Goal: Task Accomplishment & Management: Complete application form

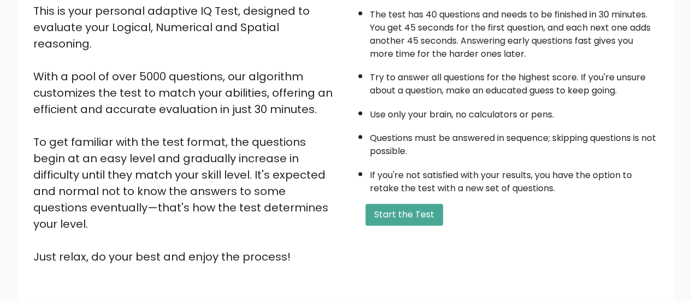
scroll to position [133, 0]
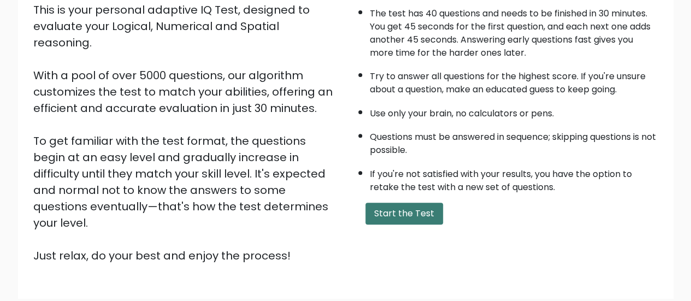
click at [417, 215] on button "Start the Test" at bounding box center [404, 214] width 78 height 22
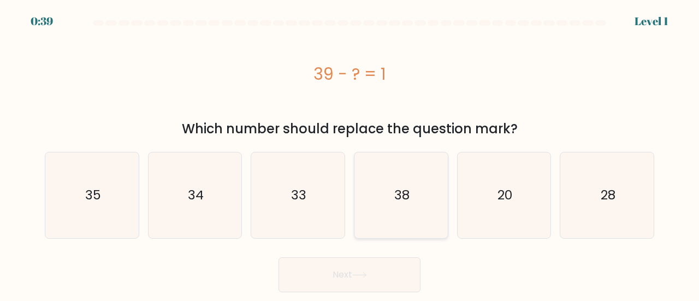
click at [396, 204] on icon "38" at bounding box center [401, 195] width 86 height 86
click at [350, 153] on input "d. 38" at bounding box center [349, 152] width 1 height 3
radio input "true"
click at [335, 276] on button "Next" at bounding box center [349, 274] width 142 height 35
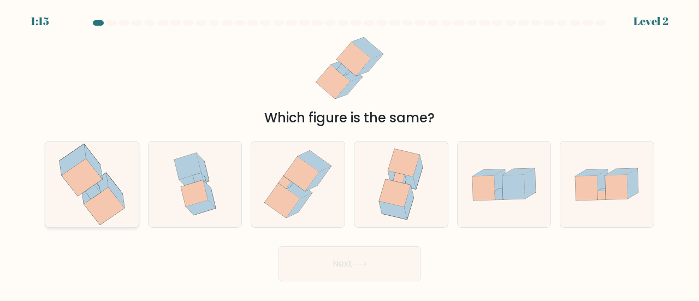
click at [90, 183] on icon at bounding box center [82, 177] width 40 height 37
click at [349, 153] on input "a." at bounding box center [349, 152] width 1 height 3
radio input "true"
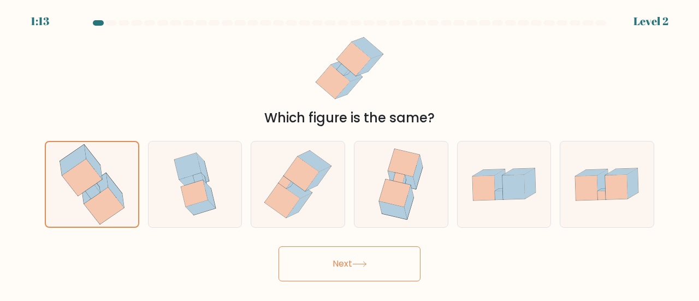
click at [343, 249] on button "Next" at bounding box center [349, 263] width 142 height 35
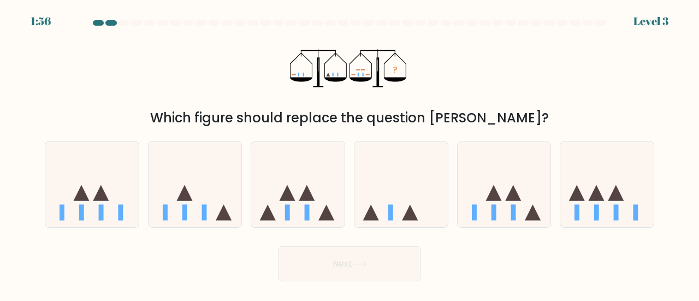
click at [315, 262] on button "Next" at bounding box center [349, 263] width 142 height 35
click at [404, 101] on icon "?" at bounding box center [350, 68] width 120 height 76
click at [277, 211] on icon at bounding box center [297, 184] width 93 height 77
click at [349, 153] on input "c." at bounding box center [349, 152] width 1 height 3
radio input "true"
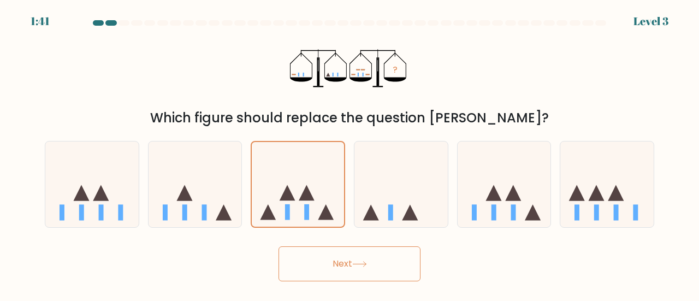
click at [331, 255] on button "Next" at bounding box center [349, 263] width 142 height 35
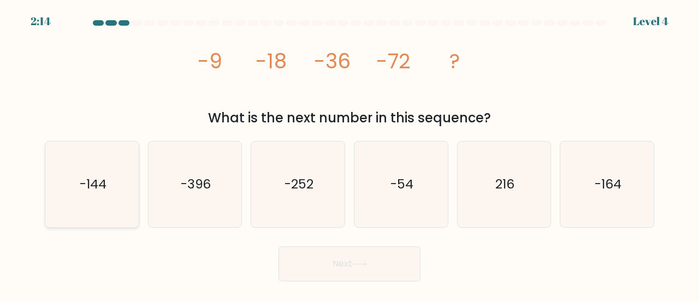
click at [82, 194] on icon "-144" at bounding box center [92, 184] width 86 height 86
click at [349, 153] on input "a. -144" at bounding box center [349, 152] width 1 height 3
radio input "true"
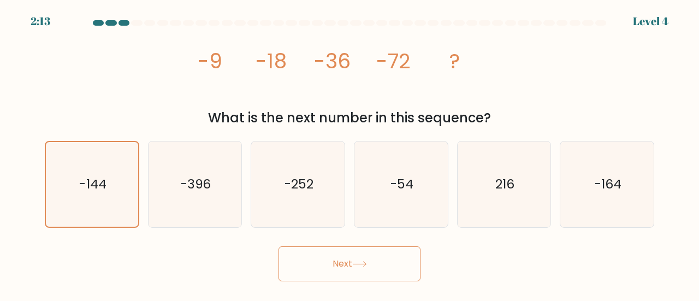
click at [387, 261] on button "Next" at bounding box center [349, 263] width 142 height 35
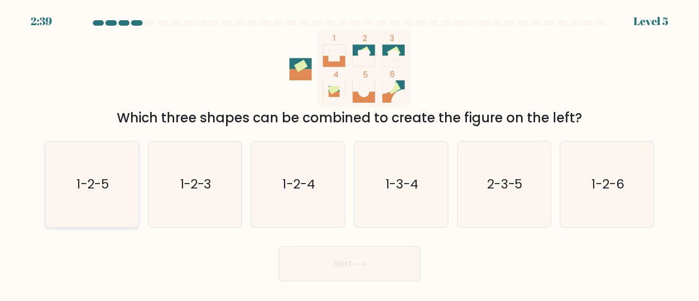
click at [135, 178] on div "1-2-5" at bounding box center [92, 184] width 94 height 87
click at [349, 153] on input "a. 1-2-5" at bounding box center [349, 152] width 1 height 3
radio input "true"
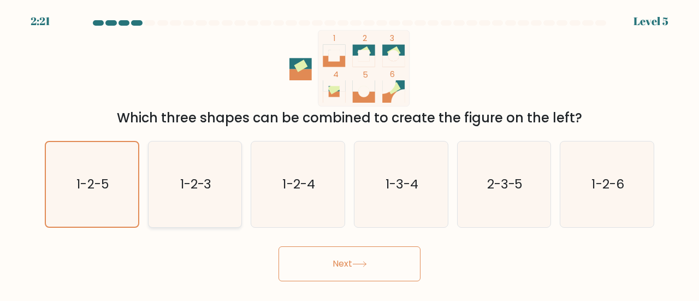
click at [218, 178] on icon "1-2-3" at bounding box center [195, 184] width 86 height 86
click at [349, 153] on input "b. 1-2-3" at bounding box center [349, 152] width 1 height 3
radio input "true"
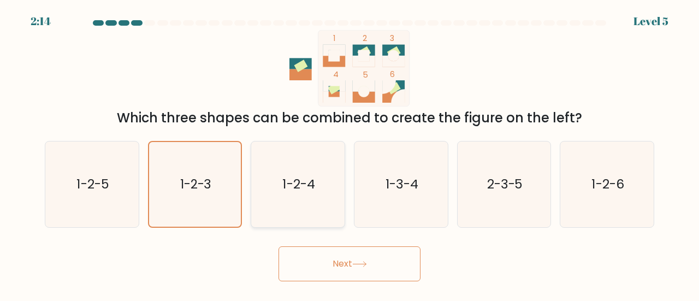
click at [302, 203] on icon "1-2-4" at bounding box center [298, 184] width 86 height 86
click at [349, 153] on input "c. 1-2-4" at bounding box center [349, 152] width 1 height 3
radio input "true"
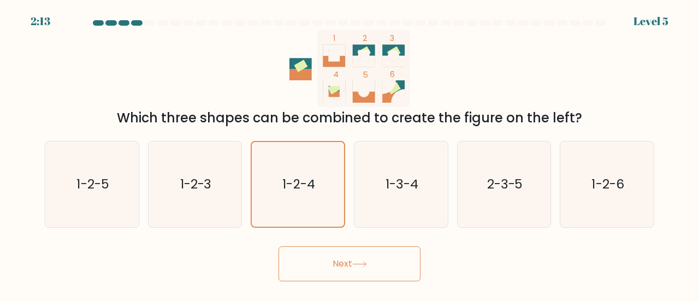
click at [345, 257] on button "Next" at bounding box center [349, 263] width 142 height 35
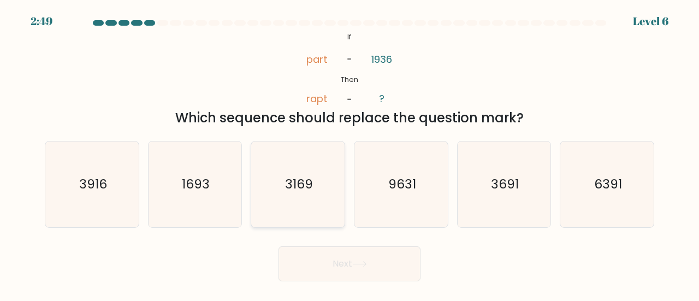
click at [316, 170] on icon "3169" at bounding box center [298, 184] width 86 height 86
click at [349, 153] on input "c. 3169" at bounding box center [349, 152] width 1 height 3
radio input "true"
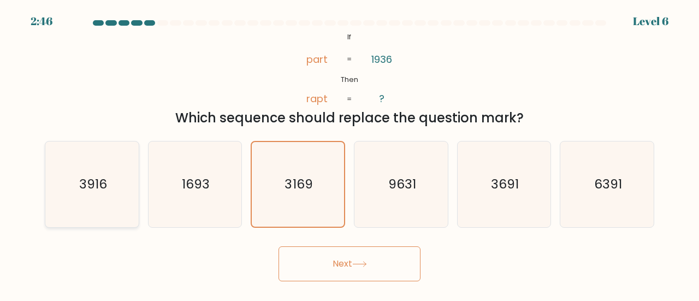
click at [115, 182] on icon "3916" at bounding box center [92, 184] width 86 height 86
click at [349, 153] on input "a. 3916" at bounding box center [349, 152] width 1 height 3
radio input "true"
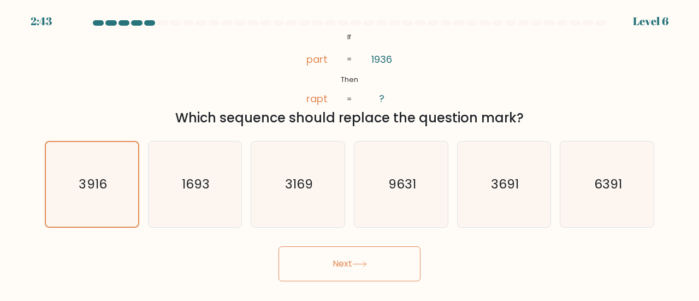
click at [329, 263] on button "Next" at bounding box center [349, 263] width 142 height 35
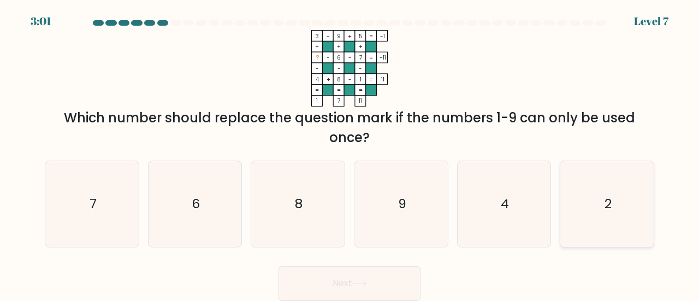
click at [625, 205] on icon "2" at bounding box center [607, 204] width 86 height 86
click at [350, 153] on input "f. 2" at bounding box center [349, 152] width 1 height 3
radio input "true"
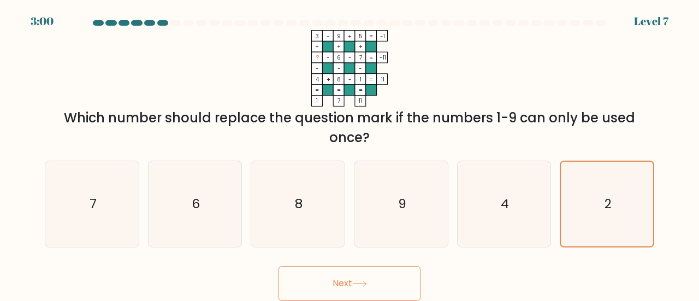
click at [360, 281] on icon at bounding box center [359, 284] width 15 height 6
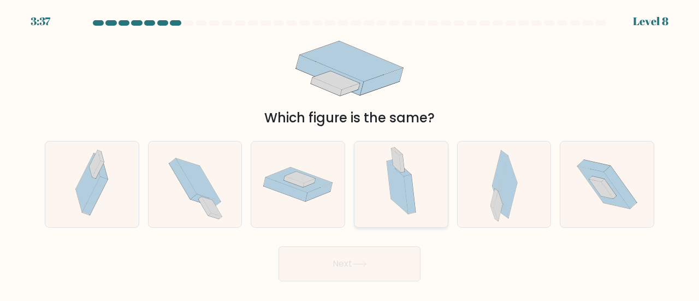
click at [409, 173] on icon at bounding box center [399, 167] width 24 height 16
click at [350, 153] on input "d." at bounding box center [349, 152] width 1 height 3
radio input "true"
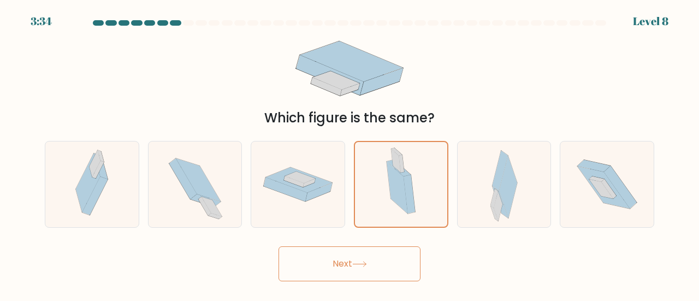
click at [330, 260] on button "Next" at bounding box center [349, 263] width 142 height 35
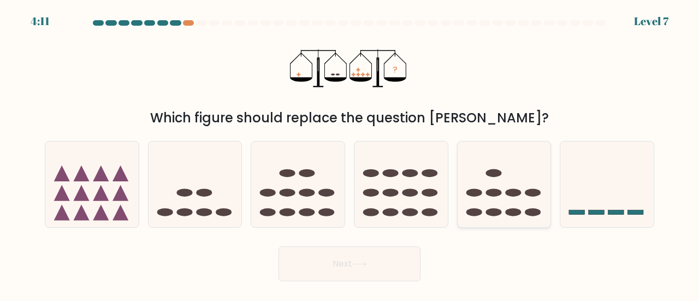
click at [474, 184] on icon at bounding box center [504, 184] width 93 height 77
click at [350, 153] on input "e." at bounding box center [349, 152] width 1 height 3
radio input "true"
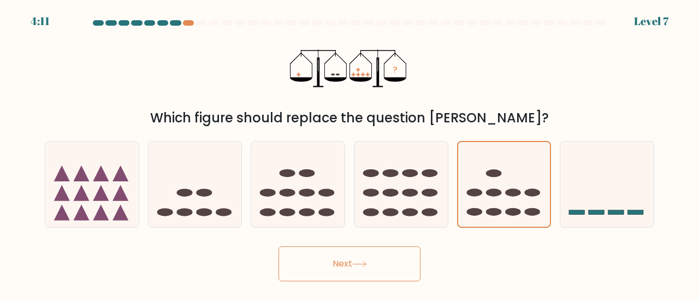
click at [319, 275] on button "Next" at bounding box center [349, 263] width 142 height 35
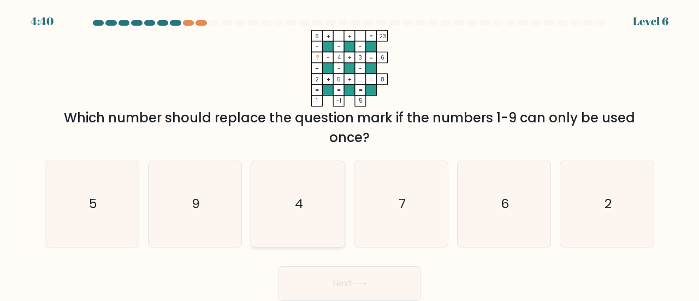
click at [308, 180] on icon "4" at bounding box center [298, 204] width 86 height 86
click at [349, 153] on input "c. 4" at bounding box center [349, 152] width 1 height 3
radio input "true"
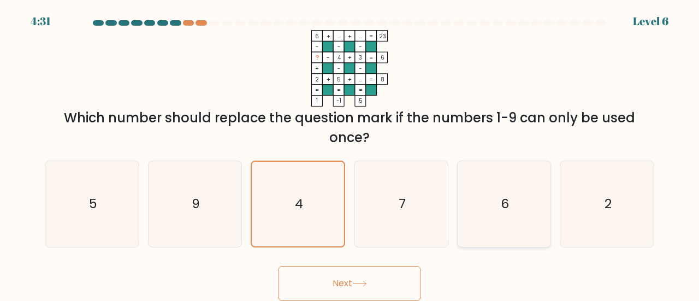
click at [489, 203] on icon "6" at bounding box center [504, 204] width 86 height 86
click at [350, 153] on input "e. 6" at bounding box center [349, 152] width 1 height 3
radio input "true"
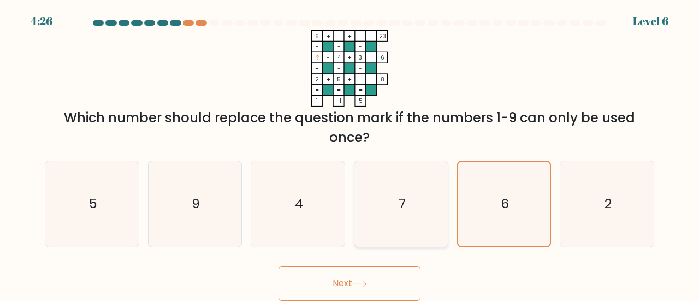
click at [401, 218] on icon "7" at bounding box center [401, 204] width 86 height 86
click at [350, 153] on input "d. 7" at bounding box center [349, 152] width 1 height 3
radio input "true"
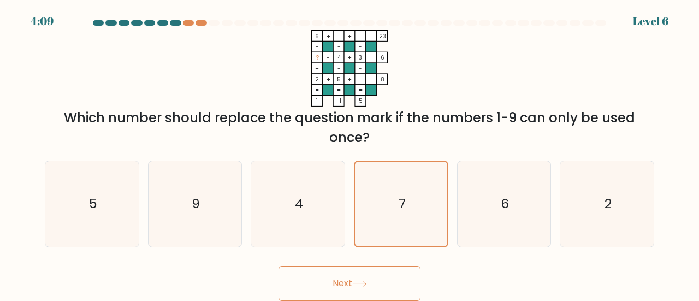
click at [354, 280] on button "Next" at bounding box center [349, 283] width 142 height 35
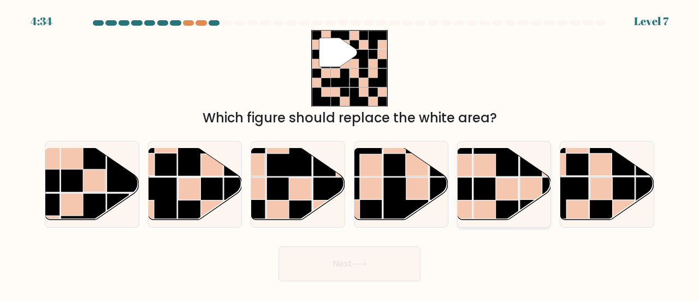
click at [505, 193] on rect at bounding box center [507, 188] width 22 height 22
click at [350, 153] on input "e." at bounding box center [349, 152] width 1 height 3
radio input "true"
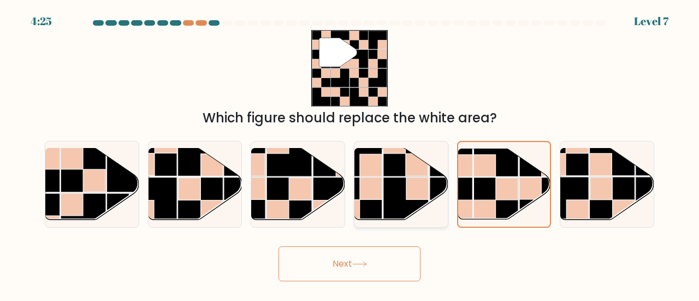
click at [408, 188] on rect at bounding box center [417, 188] width 22 height 22
click at [350, 153] on input "d." at bounding box center [349, 152] width 1 height 3
radio input "true"
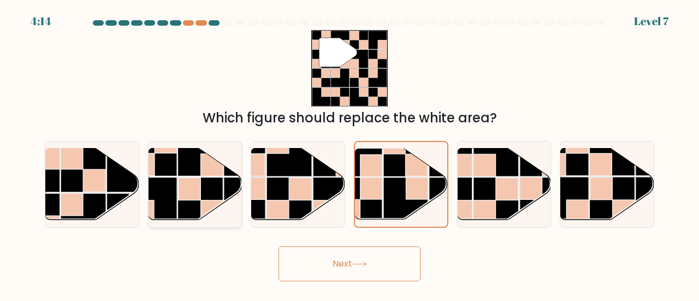
click at [197, 199] on rect at bounding box center [189, 188] width 22 height 22
click at [349, 153] on input "b." at bounding box center [349, 152] width 1 height 3
radio input "true"
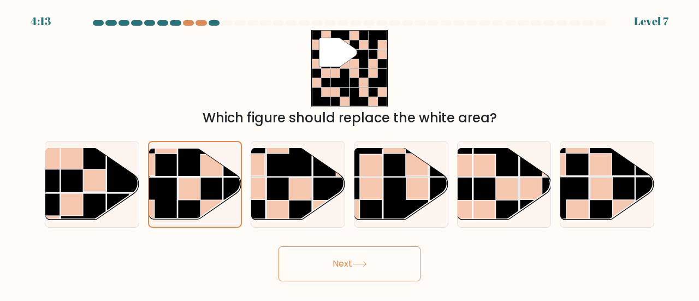
click at [375, 259] on button "Next" at bounding box center [349, 263] width 142 height 35
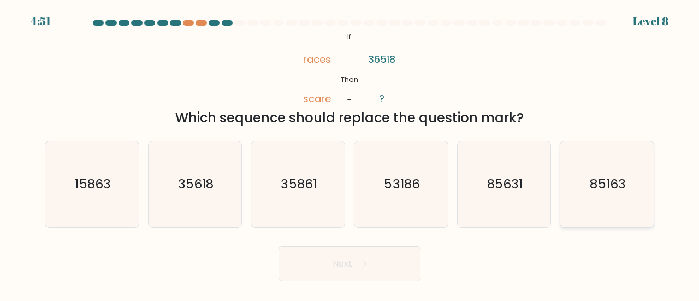
click at [595, 182] on text "85163" at bounding box center [607, 184] width 35 height 18
click at [350, 153] on input "f. 85163" at bounding box center [349, 152] width 1 height 3
radio input "true"
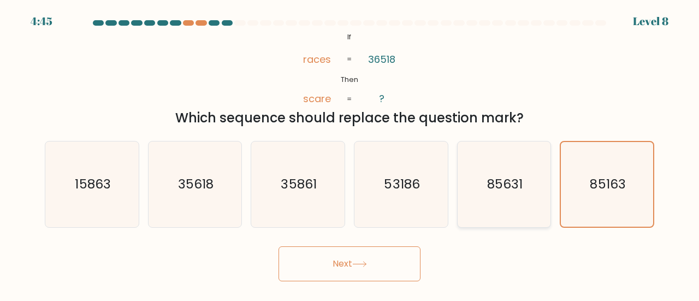
click at [511, 177] on text "85631" at bounding box center [504, 184] width 35 height 18
click at [350, 153] on input "e. 85631" at bounding box center [349, 152] width 1 height 3
radio input "true"
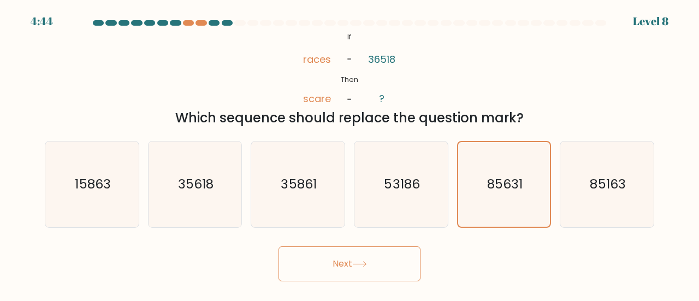
click at [357, 255] on button "Next" at bounding box center [349, 263] width 142 height 35
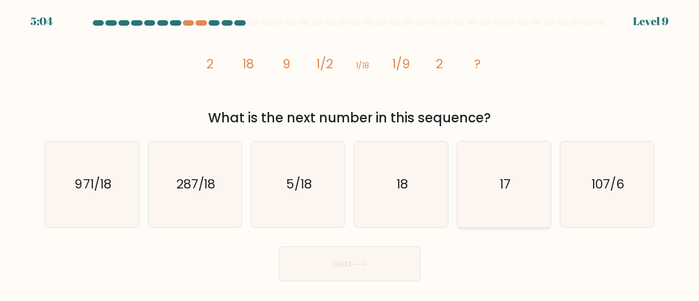
click at [520, 203] on icon "17" at bounding box center [504, 184] width 86 height 86
click at [350, 153] on input "e. 17" at bounding box center [349, 152] width 1 height 3
radio input "true"
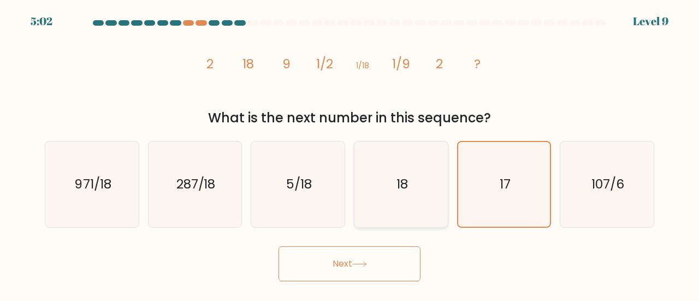
click at [404, 189] on text "18" at bounding box center [401, 184] width 11 height 18
click at [350, 153] on input "d. 18" at bounding box center [349, 152] width 1 height 3
radio input "true"
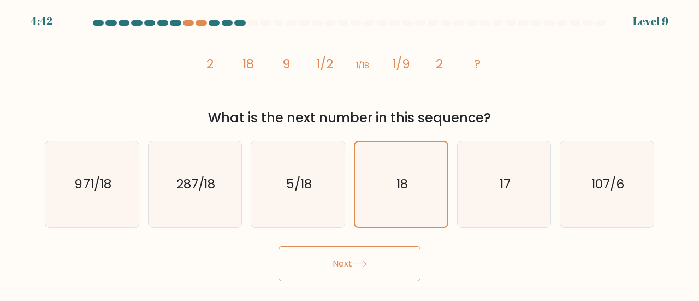
click at [349, 275] on button "Next" at bounding box center [349, 263] width 142 height 35
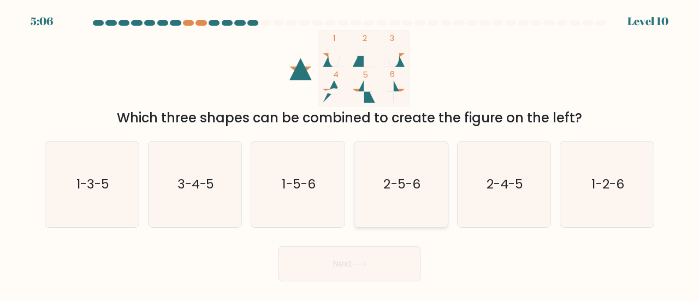
click at [427, 160] on icon "2-5-6" at bounding box center [401, 184] width 86 height 86
click at [350, 153] on input "d. 2-5-6" at bounding box center [349, 152] width 1 height 3
radio input "true"
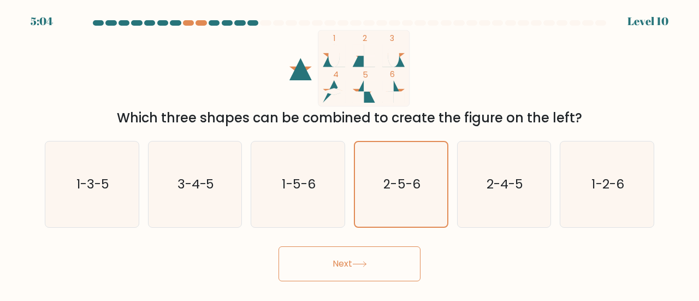
click at [341, 268] on button "Next" at bounding box center [349, 263] width 142 height 35
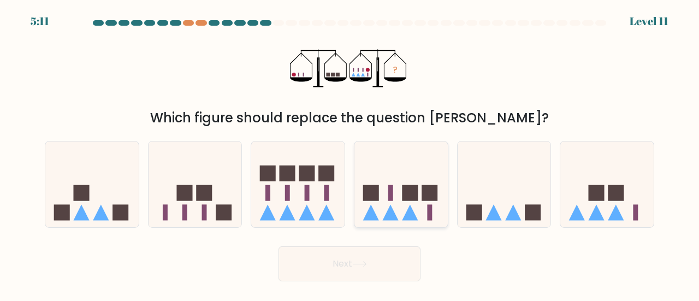
click at [408, 189] on rect at bounding box center [410, 193] width 16 height 16
click at [350, 153] on input "d." at bounding box center [349, 152] width 1 height 3
radio input "true"
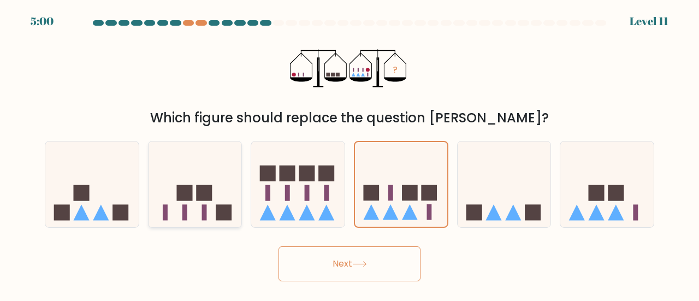
click at [217, 203] on icon at bounding box center [195, 184] width 93 height 77
click at [349, 153] on input "b." at bounding box center [349, 152] width 1 height 3
radio input "true"
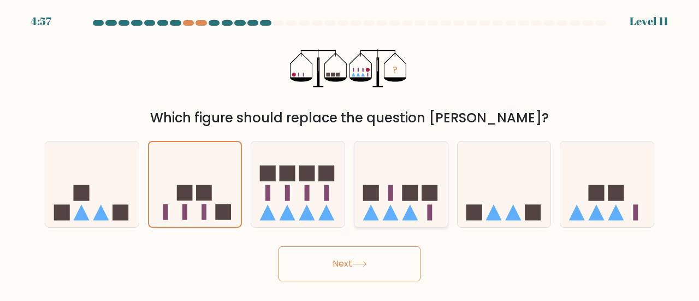
click at [397, 205] on icon at bounding box center [400, 184] width 93 height 77
click at [350, 153] on input "d." at bounding box center [349, 152] width 1 height 3
radio input "true"
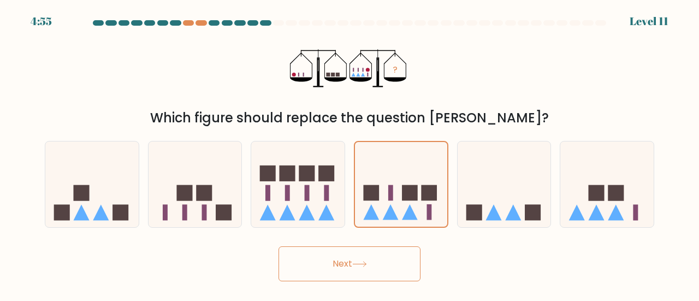
click at [361, 273] on button "Next" at bounding box center [349, 263] width 142 height 35
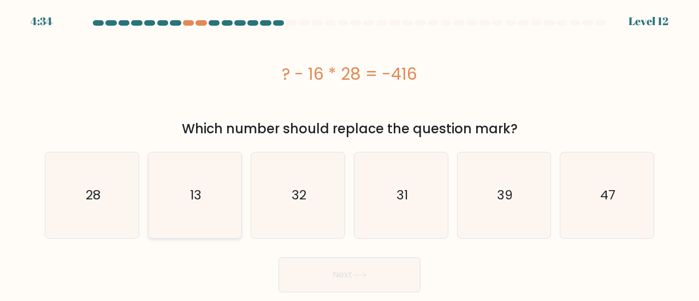
click at [189, 200] on icon "13" at bounding box center [195, 195] width 86 height 86
click at [349, 153] on input "b. 13" at bounding box center [349, 152] width 1 height 3
radio input "true"
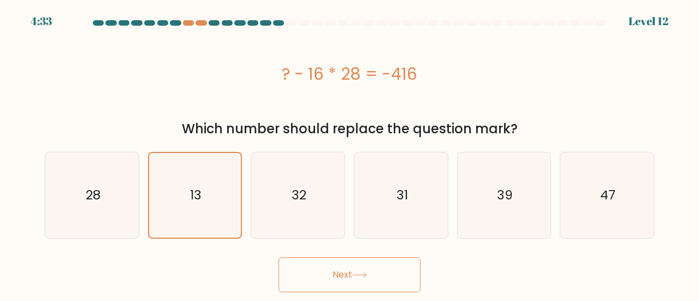
click at [347, 269] on button "Next" at bounding box center [349, 274] width 142 height 35
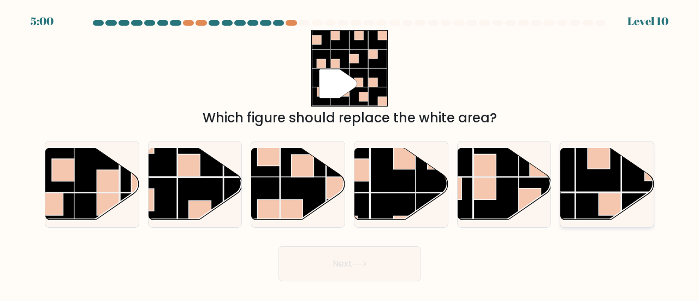
click at [602, 164] on rect at bounding box center [599, 157] width 22 height 22
click at [350, 153] on input "f." at bounding box center [349, 152] width 1 height 3
radio input "true"
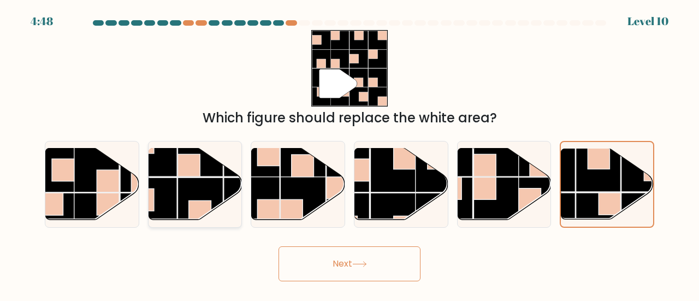
click at [204, 156] on rect at bounding box center [199, 153] width 45 height 45
click at [349, 153] on input "b." at bounding box center [349, 152] width 1 height 3
radio input "true"
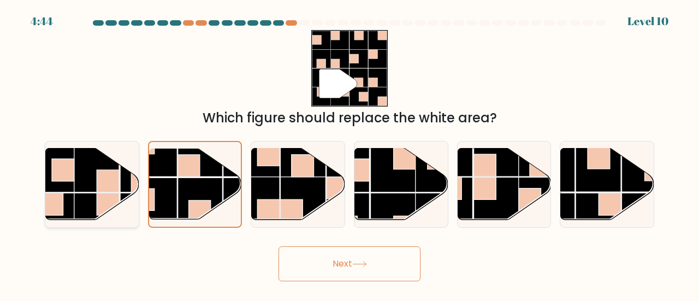
click at [78, 193] on rect at bounding box center [96, 215] width 45 height 45
click at [349, 153] on input "a." at bounding box center [349, 152] width 1 height 3
radio input "true"
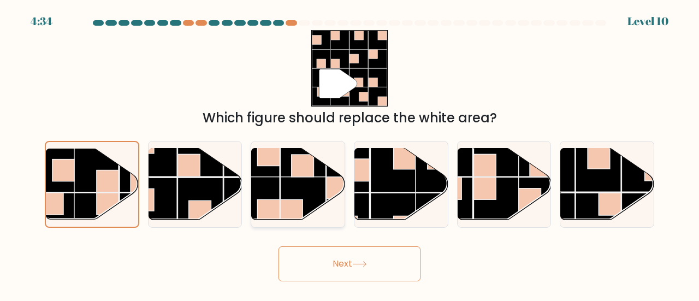
click at [301, 198] on rect at bounding box center [303, 198] width 45 height 45
click at [349, 153] on input "c." at bounding box center [349, 152] width 1 height 3
radio input "true"
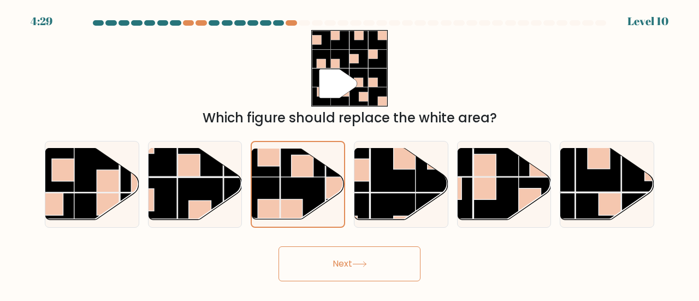
click at [357, 244] on div "Next" at bounding box center [349, 261] width 622 height 40
click at [199, 188] on rect at bounding box center [199, 199] width 45 height 45
click at [349, 153] on input "b." at bounding box center [349, 152] width 1 height 3
radio input "true"
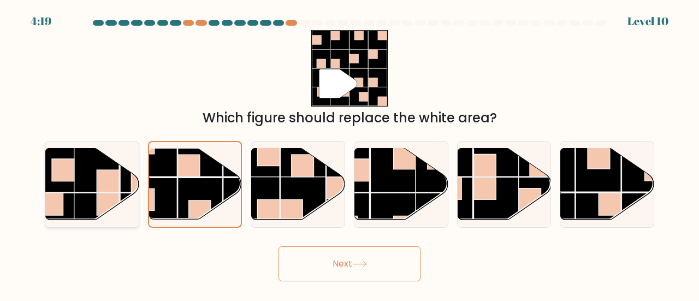
click at [97, 187] on rect at bounding box center [108, 181] width 22 height 22
click at [349, 153] on input "a." at bounding box center [349, 152] width 1 height 3
radio input "true"
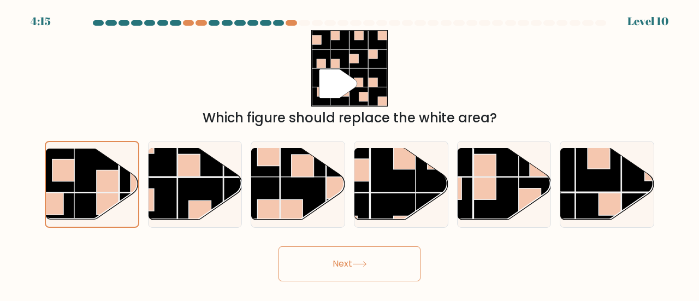
click at [384, 269] on button "Next" at bounding box center [349, 263] width 142 height 35
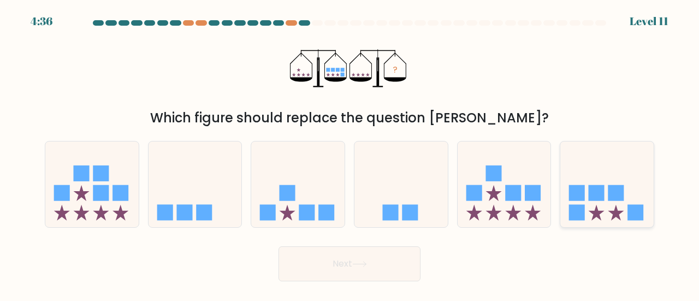
click at [651, 192] on icon at bounding box center [606, 184] width 93 height 77
click at [350, 153] on input "f." at bounding box center [349, 152] width 1 height 3
radio input "true"
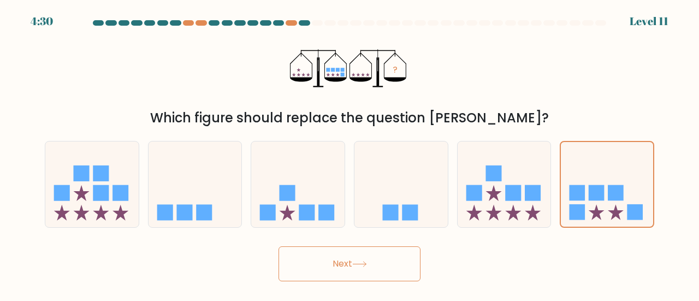
click at [375, 266] on button "Next" at bounding box center [349, 263] width 142 height 35
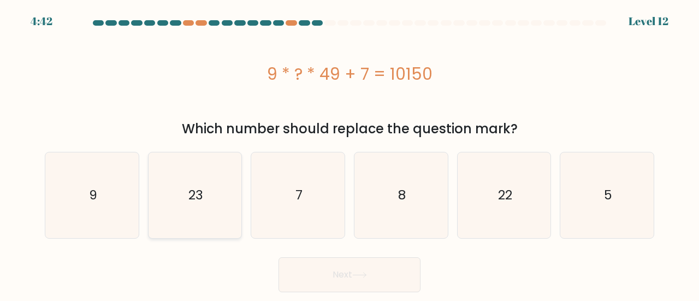
click at [197, 226] on icon "23" at bounding box center [195, 195] width 86 height 86
click at [349, 153] on input "b. 23" at bounding box center [349, 152] width 1 height 3
radio input "true"
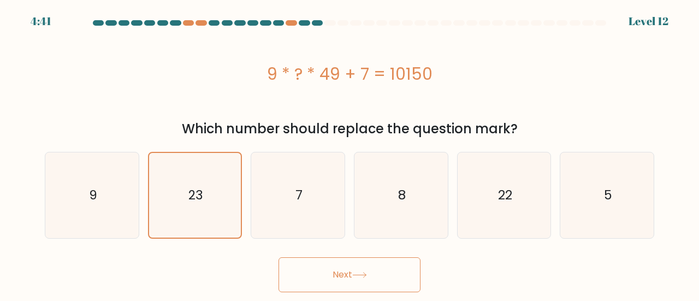
click at [321, 276] on button "Next" at bounding box center [349, 274] width 142 height 35
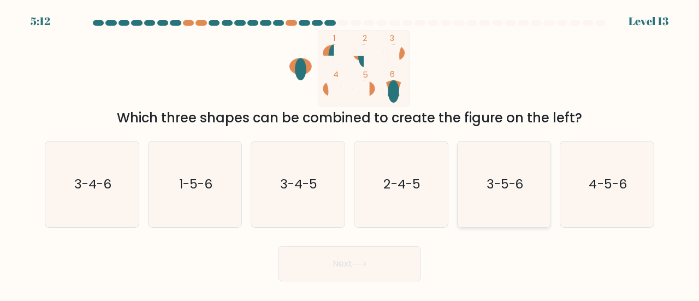
click at [493, 192] on text "3-5-6" at bounding box center [505, 184] width 37 height 18
click at [350, 153] on input "e. 3-5-6" at bounding box center [349, 152] width 1 height 3
radio input "true"
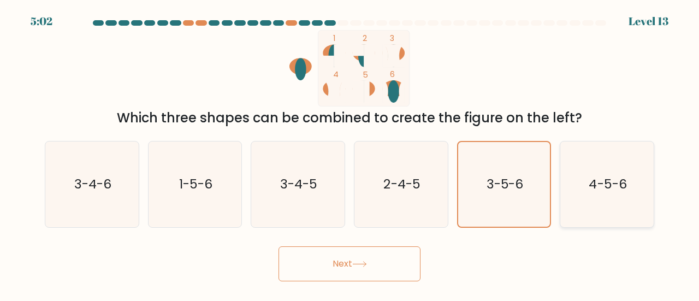
click at [601, 198] on icon "4-5-6" at bounding box center [607, 184] width 86 height 86
click at [350, 153] on input "f. 4-5-6" at bounding box center [349, 152] width 1 height 3
radio input "true"
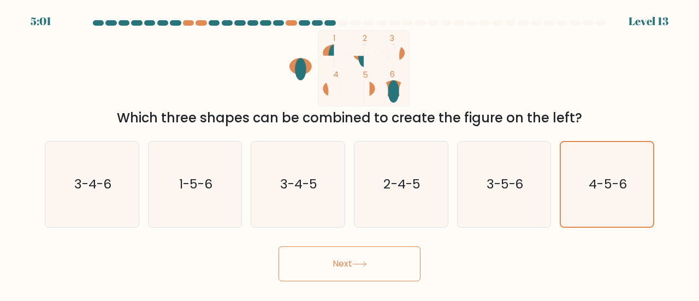
click at [363, 263] on icon at bounding box center [359, 264] width 15 height 6
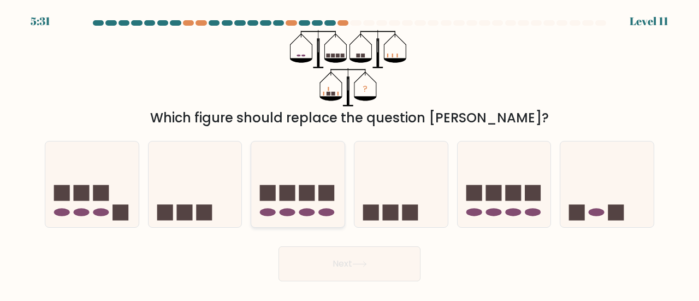
click at [310, 182] on icon at bounding box center [297, 184] width 93 height 77
click at [349, 153] on input "c." at bounding box center [349, 152] width 1 height 3
radio input "true"
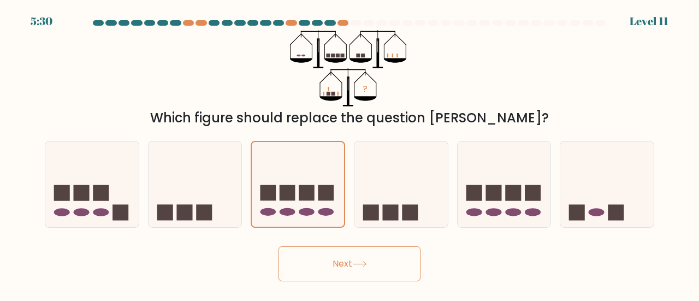
click at [324, 258] on button "Next" at bounding box center [349, 263] width 142 height 35
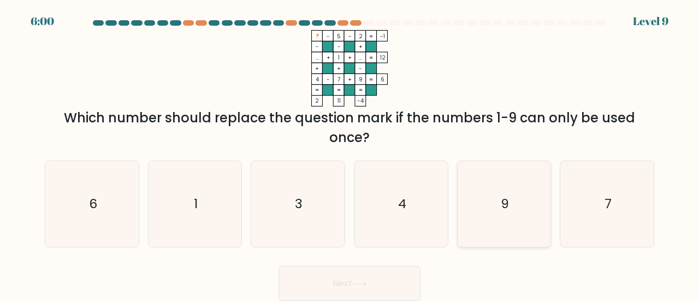
click at [499, 203] on icon "9" at bounding box center [504, 204] width 86 height 86
click at [350, 153] on input "e. 9" at bounding box center [349, 152] width 1 height 3
radio input "true"
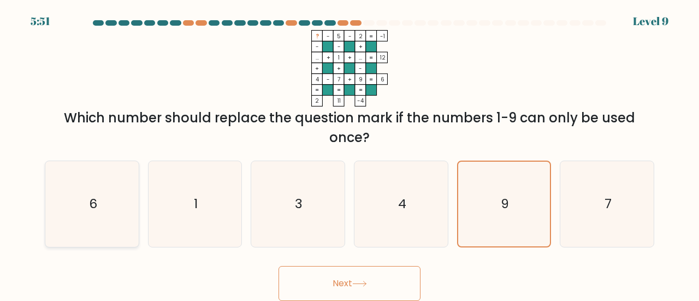
click at [86, 198] on icon "6" at bounding box center [92, 204] width 86 height 86
click at [349, 153] on input "a. 6" at bounding box center [349, 152] width 1 height 3
radio input "true"
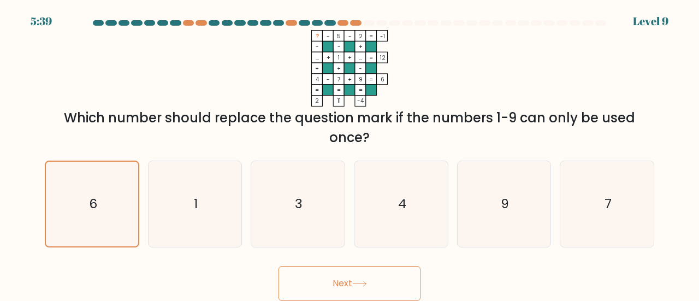
click at [353, 290] on button "Next" at bounding box center [349, 283] width 142 height 35
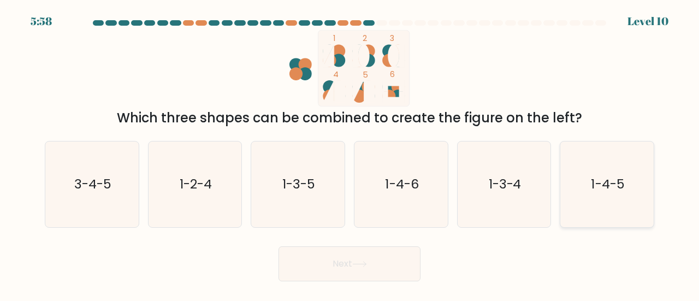
click at [593, 201] on icon "1-4-5" at bounding box center [607, 184] width 86 height 86
click at [350, 153] on input "f. 1-4-5" at bounding box center [349, 152] width 1 height 3
radio input "true"
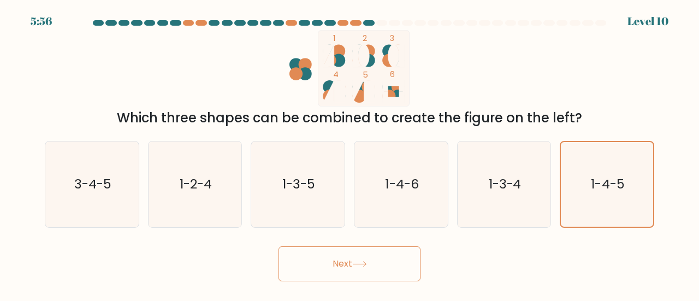
click at [375, 271] on button "Next" at bounding box center [349, 263] width 142 height 35
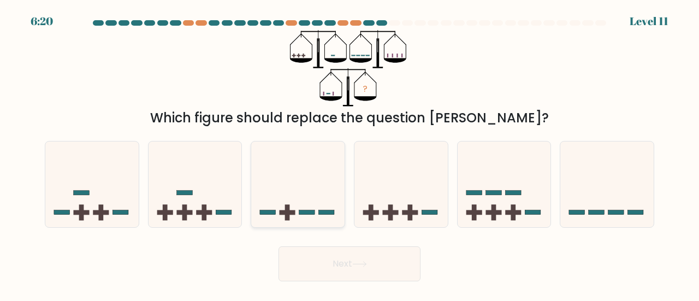
click at [292, 212] on rect at bounding box center [288, 212] width 16 height 5
click at [349, 153] on input "c." at bounding box center [349, 152] width 1 height 3
radio input "true"
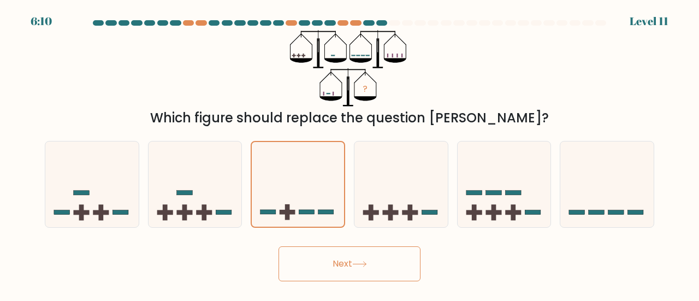
click at [358, 268] on button "Next" at bounding box center [349, 263] width 142 height 35
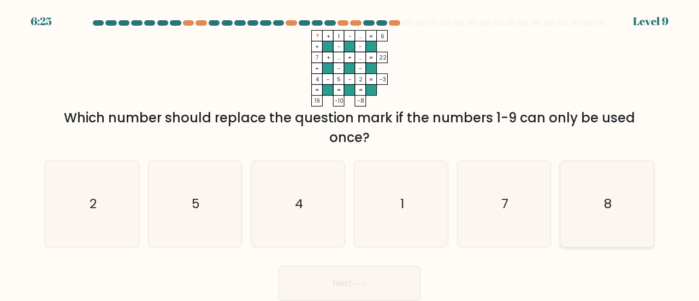
click at [589, 187] on icon "8" at bounding box center [607, 204] width 86 height 86
click at [350, 153] on input "f. 8" at bounding box center [349, 152] width 1 height 3
radio input "true"
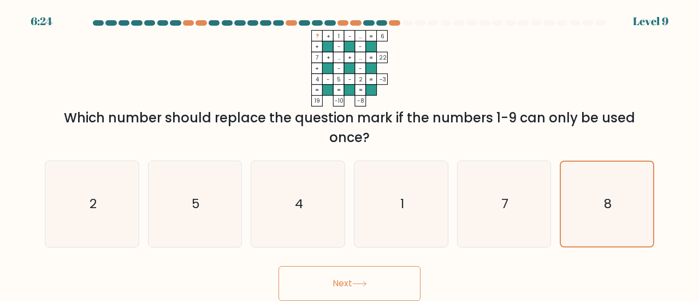
click at [369, 274] on button "Next" at bounding box center [349, 283] width 142 height 35
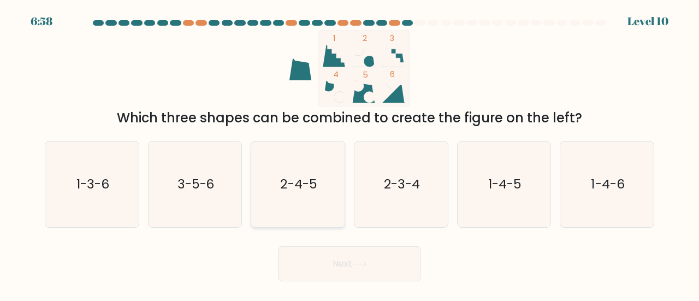
click at [270, 178] on icon "2-4-5" at bounding box center [298, 184] width 86 height 86
click at [349, 153] on input "c. 2-4-5" at bounding box center [349, 152] width 1 height 3
radio input "true"
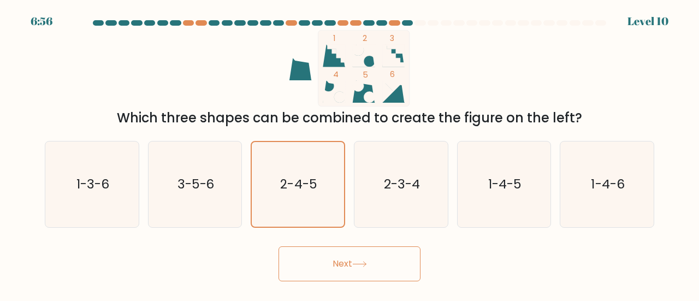
click at [307, 254] on button "Next" at bounding box center [349, 263] width 142 height 35
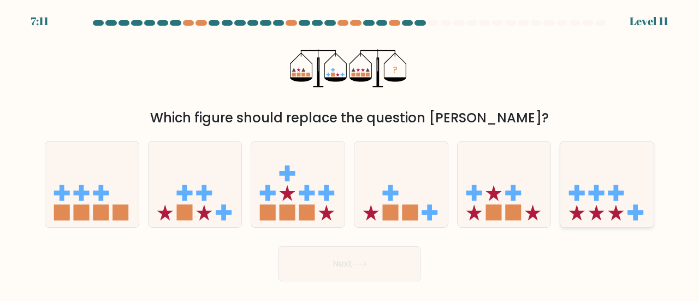
click at [595, 200] on rect at bounding box center [596, 193] width 5 height 16
click at [350, 153] on input "f." at bounding box center [349, 152] width 1 height 3
radio input "true"
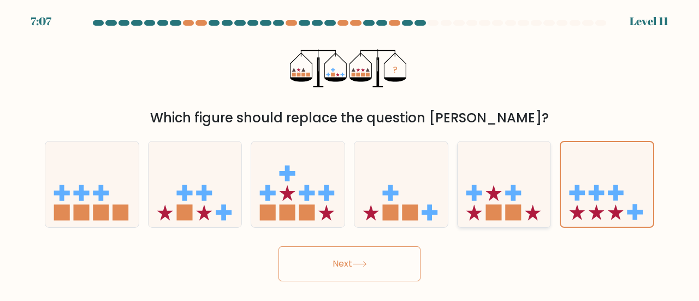
click at [498, 213] on rect at bounding box center [493, 213] width 16 height 16
click at [350, 153] on input "e." at bounding box center [349, 152] width 1 height 3
radio input "true"
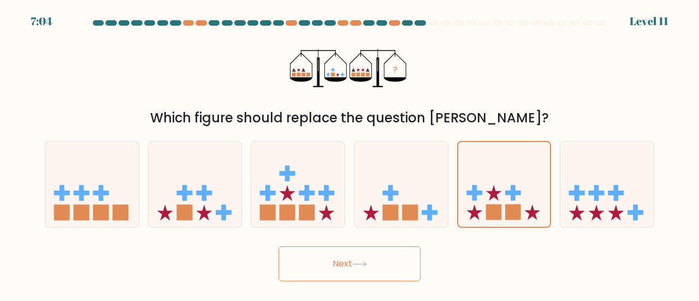
click at [375, 256] on button "Next" at bounding box center [349, 263] width 142 height 35
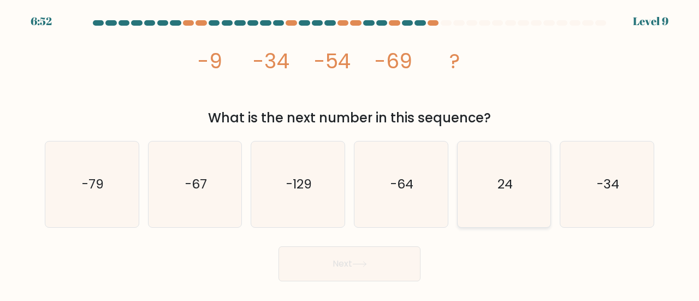
click at [512, 189] on text "24" at bounding box center [504, 184] width 15 height 18
click at [350, 153] on input "e. 24" at bounding box center [349, 152] width 1 height 3
radio input "true"
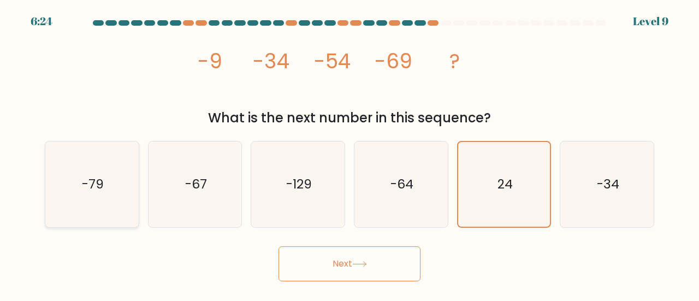
click at [83, 196] on icon "-79" at bounding box center [92, 184] width 86 height 86
click at [349, 153] on input "a. -79" at bounding box center [349, 152] width 1 height 3
radio input "true"
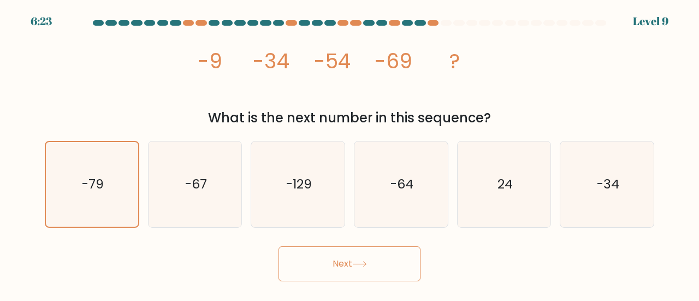
click at [376, 269] on button "Next" at bounding box center [349, 263] width 142 height 35
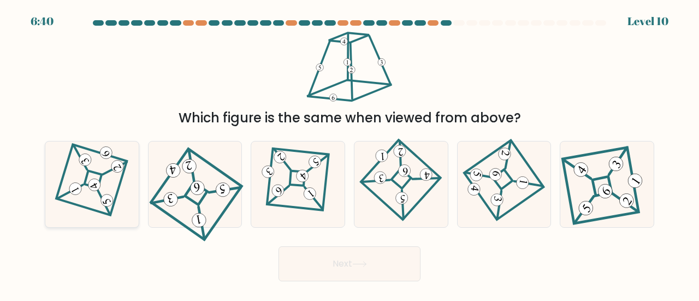
click at [83, 174] on icon at bounding box center [91, 184] width 59 height 68
click at [349, 153] on input "a." at bounding box center [349, 152] width 1 height 3
radio input "true"
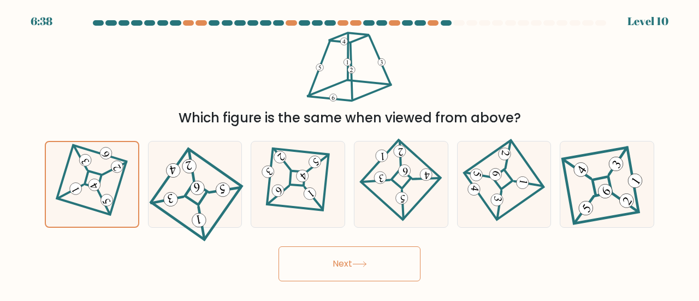
click at [365, 259] on button "Next" at bounding box center [349, 263] width 142 height 35
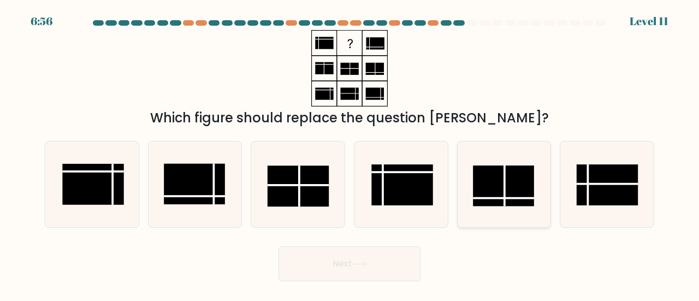
click at [486, 187] on rect at bounding box center [503, 185] width 61 height 41
click at [350, 153] on input "e." at bounding box center [349, 152] width 1 height 3
radio input "true"
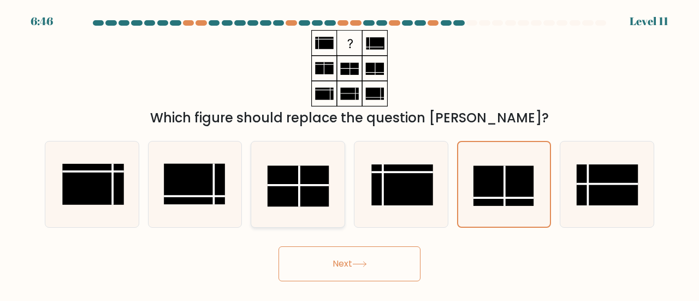
click at [284, 177] on rect at bounding box center [298, 185] width 61 height 41
click at [349, 153] on input "c." at bounding box center [349, 152] width 1 height 3
radio input "true"
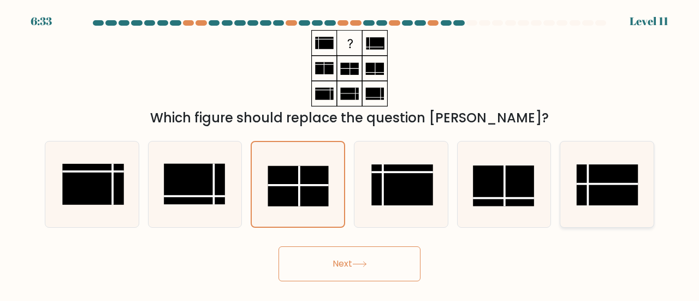
click at [609, 185] on rect at bounding box center [607, 184] width 61 height 41
click at [350, 153] on input "f." at bounding box center [349, 152] width 1 height 3
radio input "true"
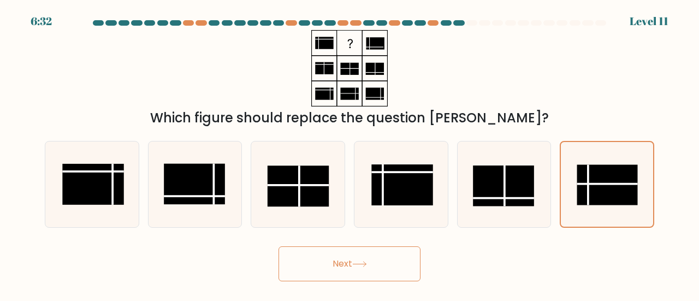
click at [367, 262] on icon at bounding box center [359, 264] width 15 height 6
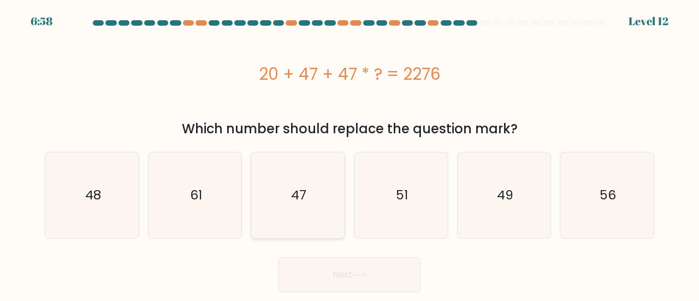
click at [310, 210] on icon "47" at bounding box center [298, 195] width 86 height 86
click at [349, 153] on input "c. 47" at bounding box center [349, 152] width 1 height 3
radio input "true"
click at [360, 278] on icon at bounding box center [359, 275] width 15 height 6
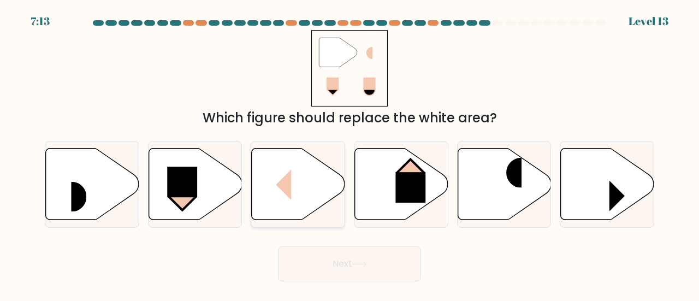
click at [304, 177] on icon at bounding box center [298, 184] width 93 height 72
click at [349, 153] on input "c." at bounding box center [349, 152] width 1 height 3
radio input "true"
click at [319, 251] on button "Next" at bounding box center [349, 263] width 142 height 35
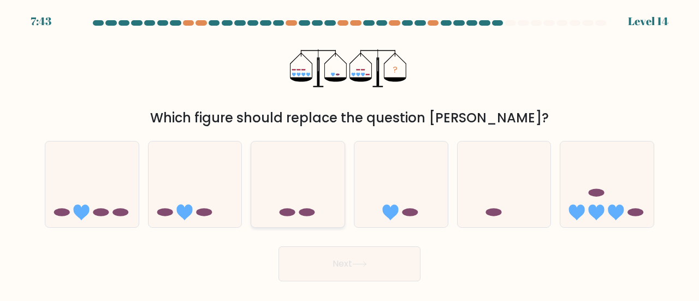
click at [303, 215] on ellipse at bounding box center [307, 212] width 16 height 8
click at [349, 153] on input "c." at bounding box center [349, 152] width 1 height 3
radio input "true"
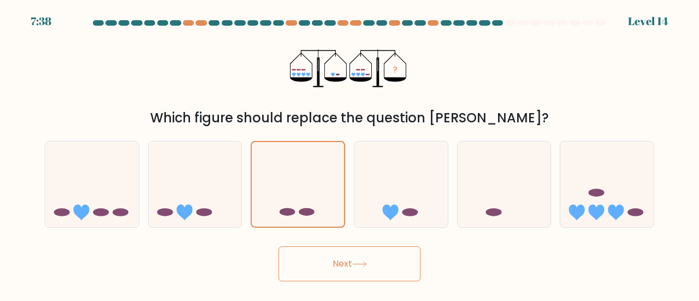
click at [345, 255] on button "Next" at bounding box center [349, 263] width 142 height 35
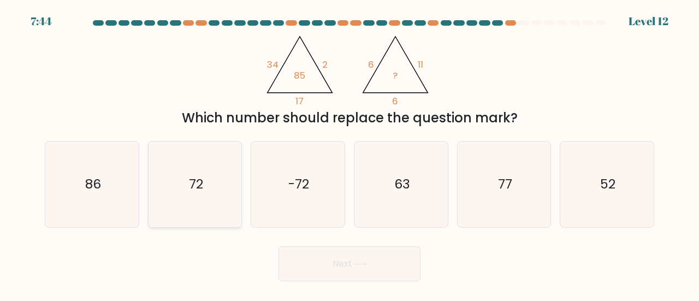
click at [199, 173] on icon "72" at bounding box center [195, 184] width 86 height 86
click at [349, 153] on input "b. 72" at bounding box center [349, 152] width 1 height 3
radio input "true"
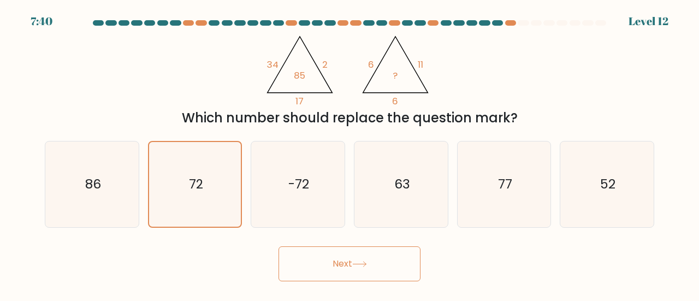
click at [332, 262] on button "Next" at bounding box center [349, 263] width 142 height 35
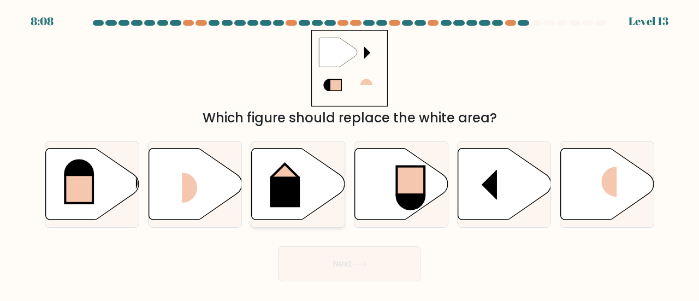
click at [312, 191] on icon at bounding box center [298, 184] width 93 height 72
click at [349, 153] on input "c." at bounding box center [349, 152] width 1 height 3
radio input "true"
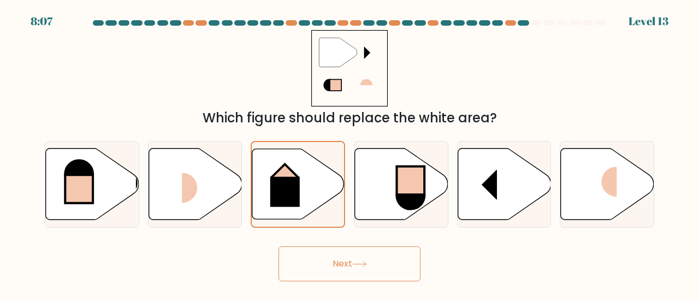
click at [311, 262] on button "Next" at bounding box center [349, 263] width 142 height 35
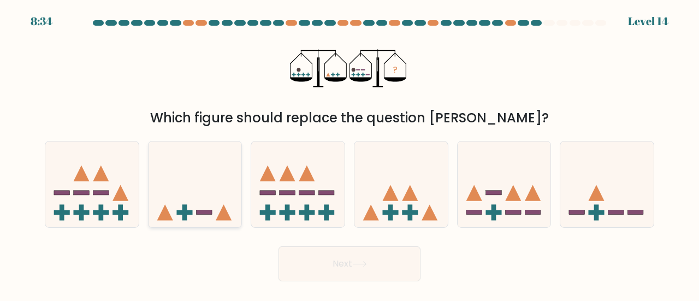
click at [214, 181] on icon at bounding box center [195, 184] width 93 height 77
click at [349, 153] on input "b." at bounding box center [349, 152] width 1 height 3
radio input "true"
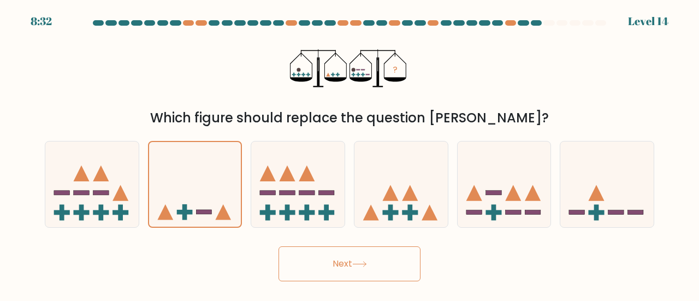
click at [337, 275] on button "Next" at bounding box center [349, 263] width 142 height 35
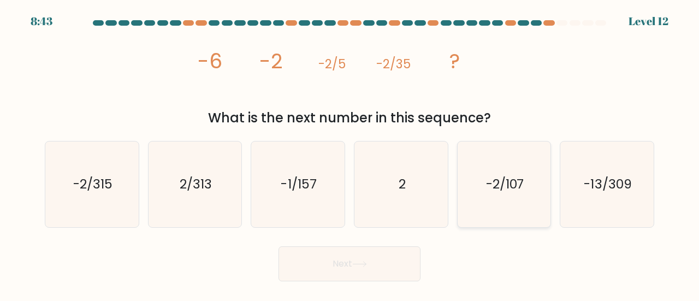
click at [488, 175] on icon "-2/107" at bounding box center [504, 184] width 86 height 86
click at [350, 153] on input "e. -2/107" at bounding box center [349, 152] width 1 height 3
radio input "true"
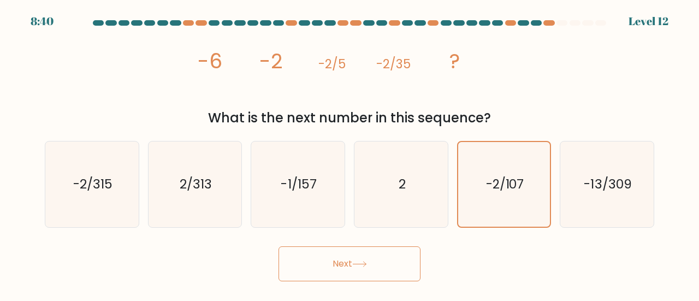
click at [325, 268] on button "Next" at bounding box center [349, 263] width 142 height 35
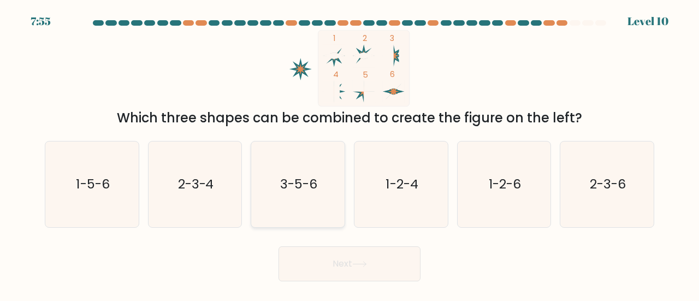
click at [283, 183] on text "3-5-6" at bounding box center [298, 184] width 37 height 18
click at [349, 153] on input "c. 3-5-6" at bounding box center [349, 152] width 1 height 3
radio input "true"
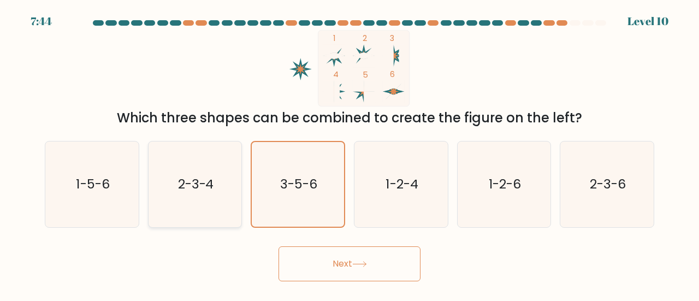
click at [186, 186] on text "2-3-4" at bounding box center [196, 184] width 36 height 18
click at [349, 153] on input "b. 2-3-4" at bounding box center [349, 152] width 1 height 3
radio input "true"
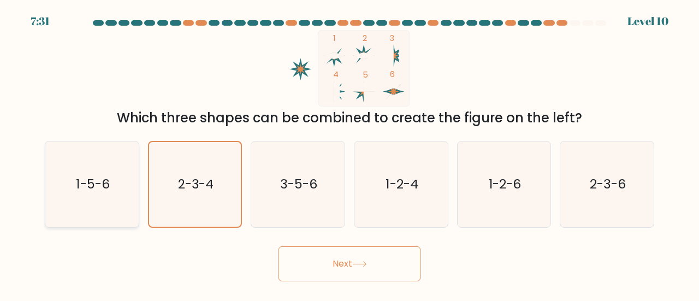
click at [98, 185] on text "1-5-6" at bounding box center [92, 184] width 33 height 18
click at [349, 153] on input "a. 1-5-6" at bounding box center [349, 152] width 1 height 3
radio input "true"
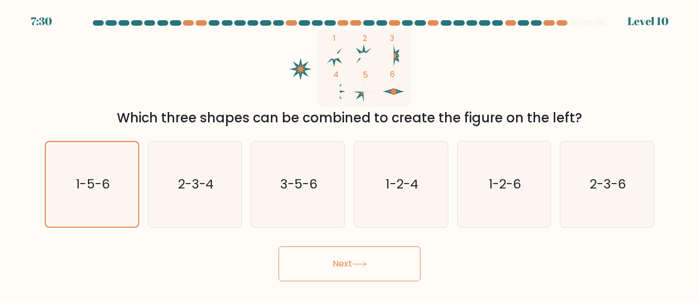
click at [345, 254] on button "Next" at bounding box center [349, 263] width 142 height 35
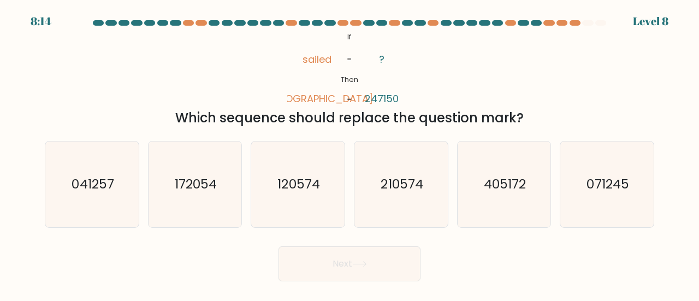
click at [362, 271] on button "Next" at bounding box center [349, 263] width 142 height 35
click at [419, 57] on div "@import url('https://fonts.googleapis.com/css?family=Abril+Fatface:400,100,100i…" at bounding box center [349, 79] width 622 height 98
click at [598, 195] on icon "071245" at bounding box center [607, 184] width 86 height 86
click at [350, 153] on input "f. 071245" at bounding box center [349, 152] width 1 height 3
radio input "true"
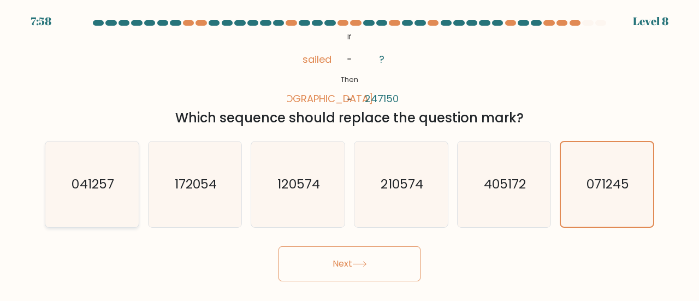
click at [119, 201] on icon "041257" at bounding box center [92, 184] width 86 height 86
click at [349, 153] on input "a. 041257" at bounding box center [349, 152] width 1 height 3
radio input "true"
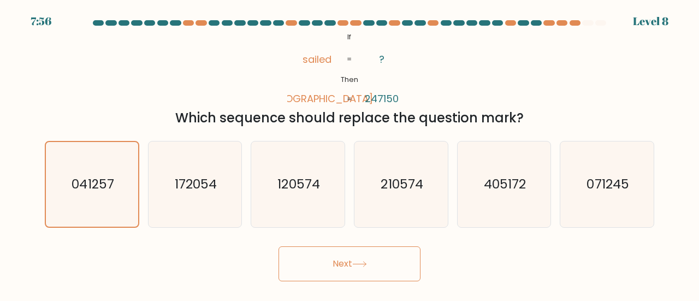
click at [359, 254] on button "Next" at bounding box center [349, 263] width 142 height 35
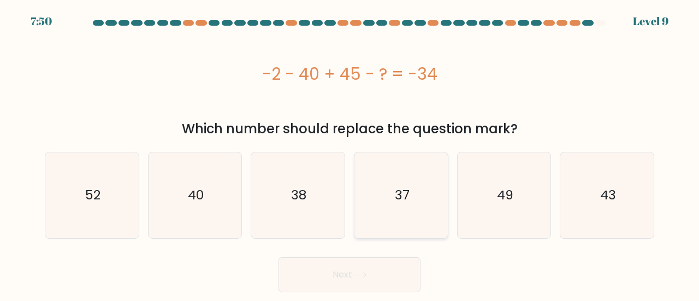
click at [365, 181] on icon "37" at bounding box center [401, 195] width 86 height 86
click at [350, 153] on input "d. 37" at bounding box center [349, 152] width 1 height 3
radio input "true"
click at [348, 275] on button "Next" at bounding box center [349, 274] width 142 height 35
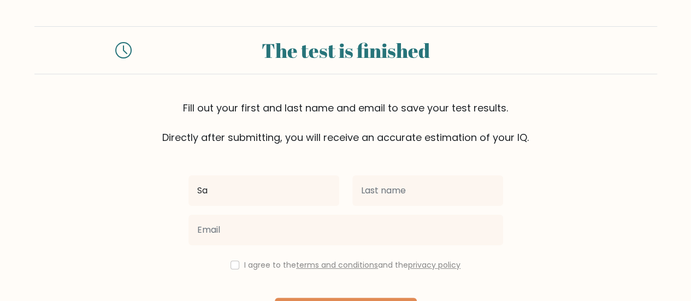
type input "Satria Bima"
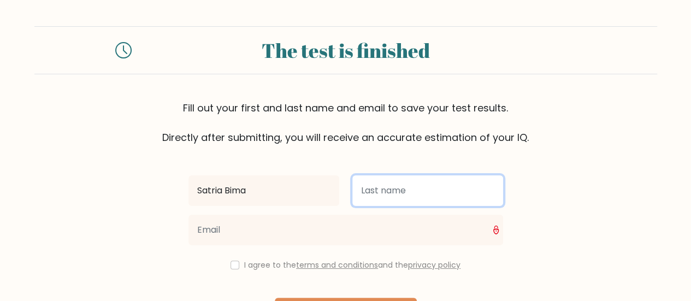
click at [386, 196] on input "text" at bounding box center [427, 190] width 151 height 31
type input "Dewantara"
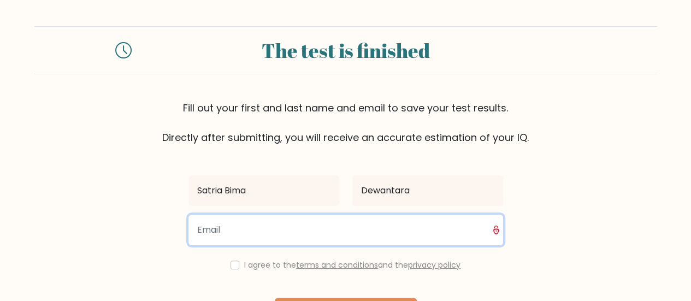
click at [301, 227] on input "email" at bounding box center [345, 230] width 315 height 31
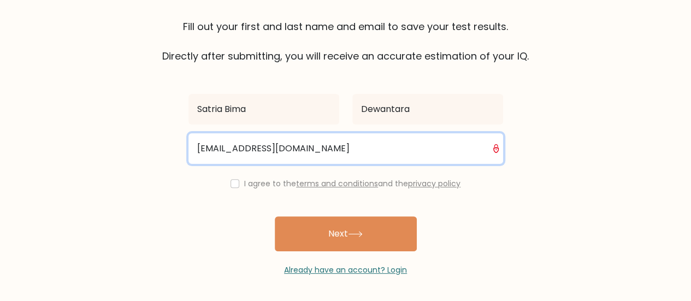
type input "satriabima1265@gmail.com"
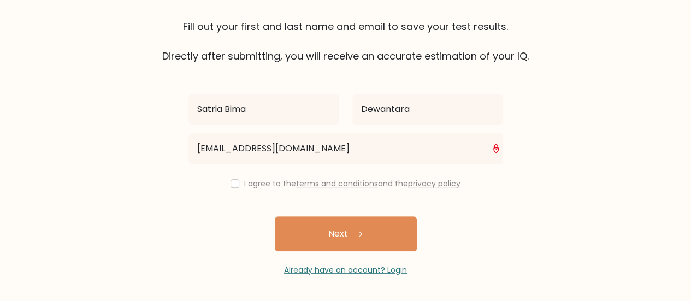
click at [239, 182] on div "I agree to the terms and conditions and the privacy policy" at bounding box center [346, 183] width 328 height 13
click at [235, 186] on input "checkbox" at bounding box center [234, 183] width 9 height 9
checkbox input "true"
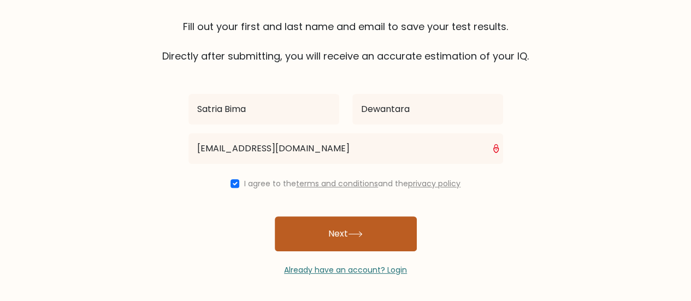
click at [319, 233] on button "Next" at bounding box center [346, 233] width 142 height 35
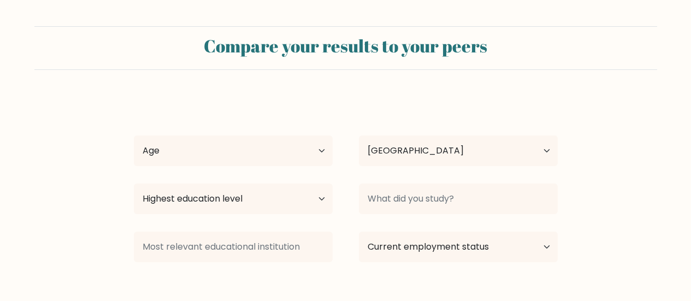
select select "ID"
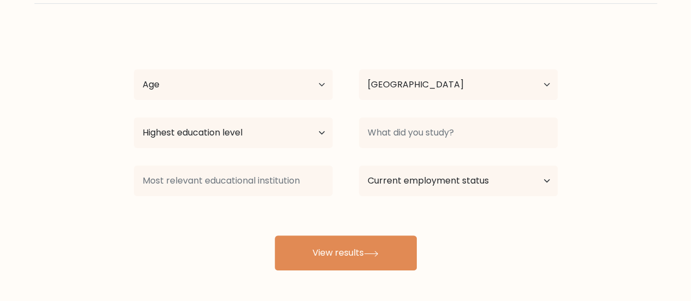
scroll to position [75, 0]
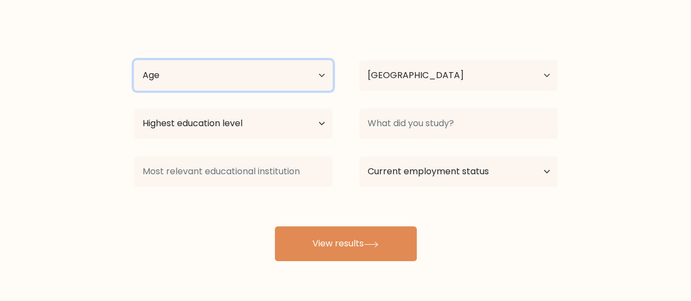
click at [238, 72] on select "Age Under [DEMOGRAPHIC_DATA] [DEMOGRAPHIC_DATA] [DEMOGRAPHIC_DATA] [DEMOGRAPHIC…" at bounding box center [233, 75] width 199 height 31
select select "18_24"
click at [134, 60] on select "Age Under [DEMOGRAPHIC_DATA] [DEMOGRAPHIC_DATA] [DEMOGRAPHIC_DATA] [DEMOGRAPHIC…" at bounding box center [233, 75] width 199 height 31
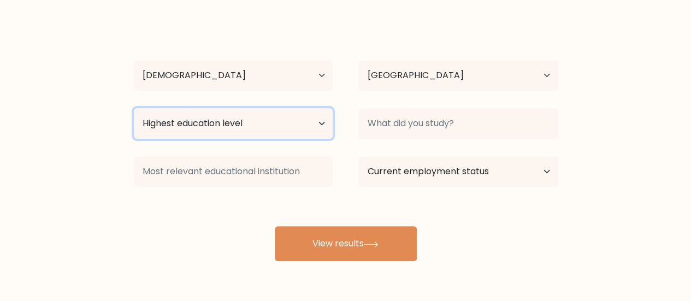
click at [258, 135] on select "Highest education level No schooling Primary Lower Secondary Upper Secondary Oc…" at bounding box center [233, 123] width 199 height 31
select select "bachelors_degree"
click at [134, 108] on select "Highest education level No schooling Primary Lower Secondary Upper Secondary Oc…" at bounding box center [233, 123] width 199 height 31
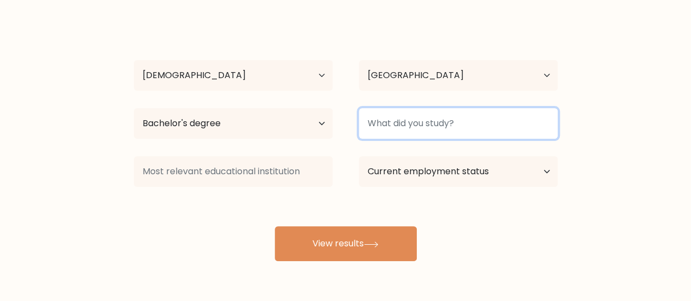
click at [421, 124] on input at bounding box center [458, 123] width 199 height 31
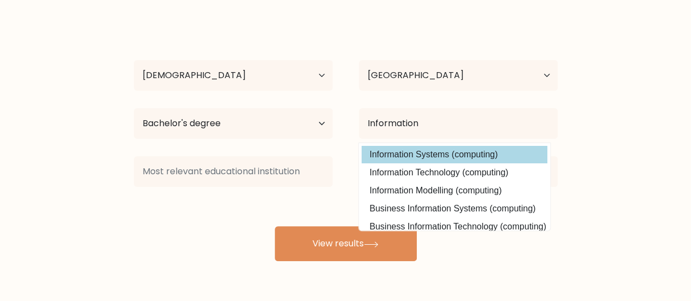
click at [430, 151] on option "Information Systems (computing)" at bounding box center [454, 154] width 186 height 17
type input "Information Systems"
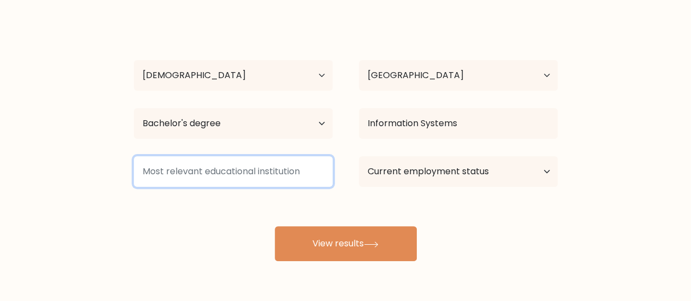
click at [262, 179] on input at bounding box center [233, 171] width 199 height 31
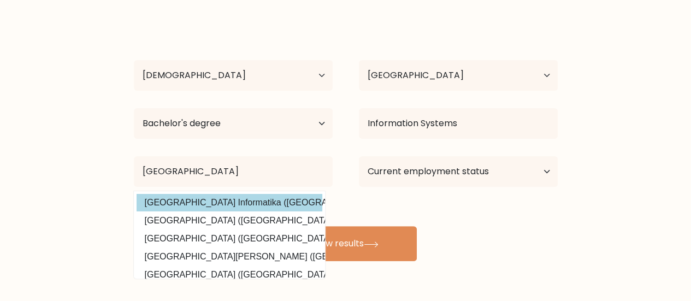
click at [284, 199] on option "Universitas Bina Sarana Informatika (Indonesia)" at bounding box center [230, 202] width 186 height 17
type input "Universitas Bina Sarana Informatika"
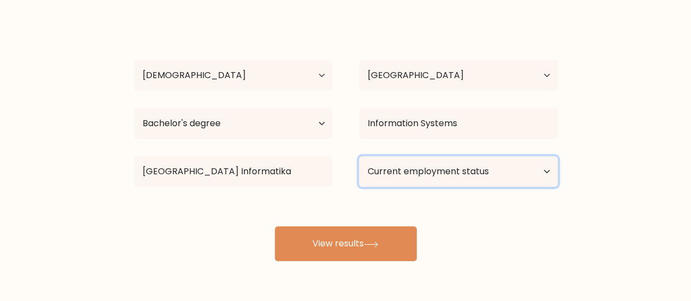
click at [422, 164] on select "Current employment status Employed Student Retired Other / prefer not to answer" at bounding box center [458, 171] width 199 height 31
select select "student"
click at [359, 156] on select "Current employment status Employed Student Retired Other / prefer not to answer" at bounding box center [458, 171] width 199 height 31
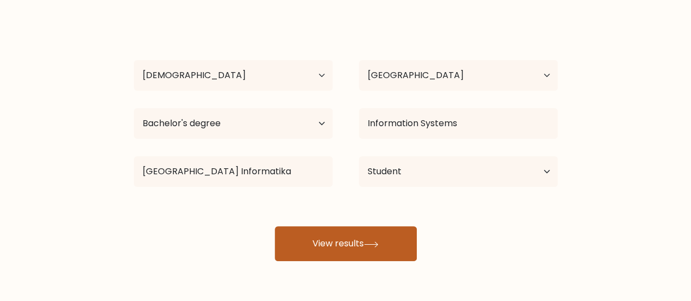
click at [365, 243] on button "View results" at bounding box center [346, 243] width 142 height 35
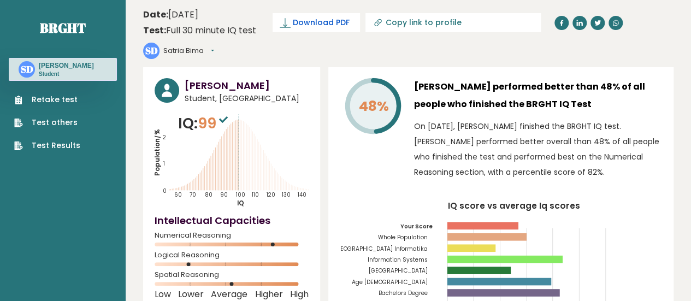
click at [301, 20] on span "Download PDF" at bounding box center [321, 22] width 57 height 11
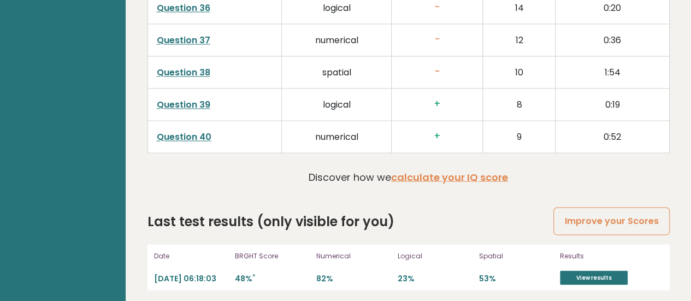
scroll to position [2937, 0]
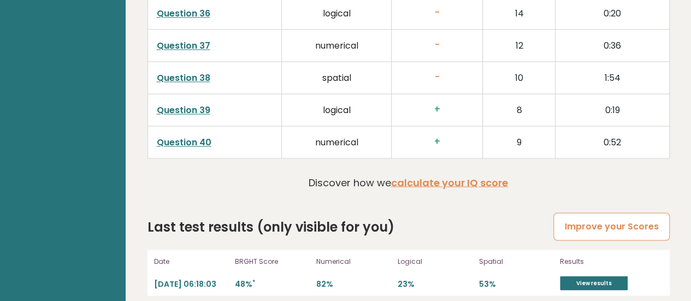
click at [601, 222] on link "Improve your Scores" at bounding box center [611, 226] width 116 height 28
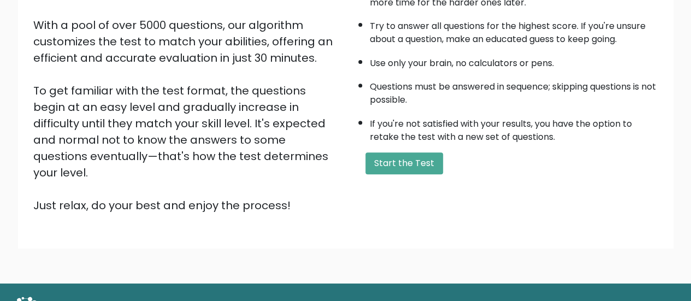
scroll to position [183, 0]
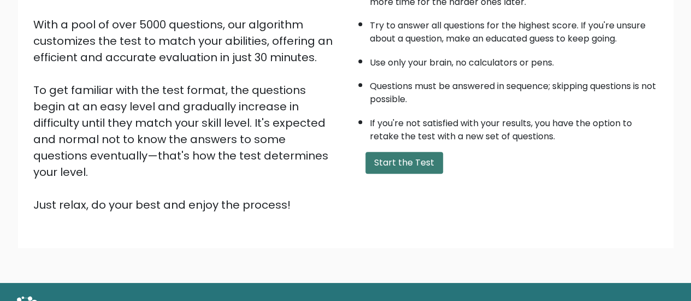
click at [410, 159] on button "Start the Test" at bounding box center [404, 163] width 78 height 22
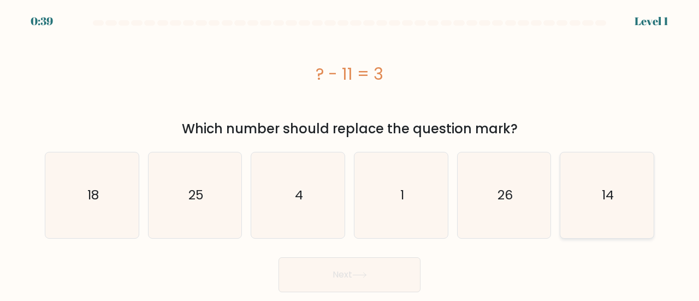
click at [609, 193] on text "14" at bounding box center [608, 195] width 12 height 18
click at [350, 153] on input "f. 14" at bounding box center [349, 152] width 1 height 3
radio input "true"
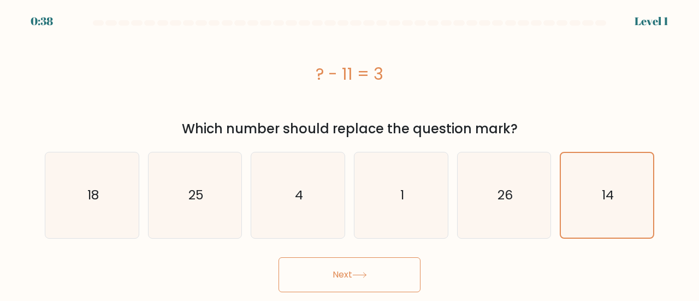
click at [398, 285] on button "Next" at bounding box center [349, 274] width 142 height 35
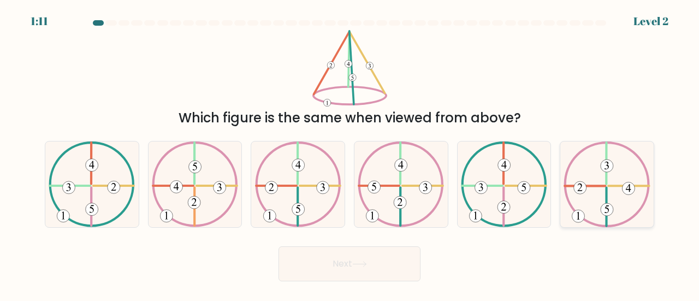
click at [611, 195] on icon at bounding box center [607, 184] width 86 height 86
click at [350, 153] on input "f." at bounding box center [349, 152] width 1 height 3
radio input "true"
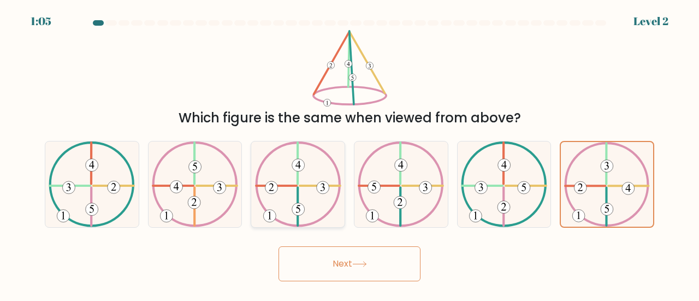
drag, startPoint x: 298, startPoint y: 192, endPoint x: 260, endPoint y: 187, distance: 38.5
click at [260, 187] on icon at bounding box center [298, 184] width 86 height 86
click at [349, 153] on input "c." at bounding box center [349, 152] width 1 height 3
radio input "true"
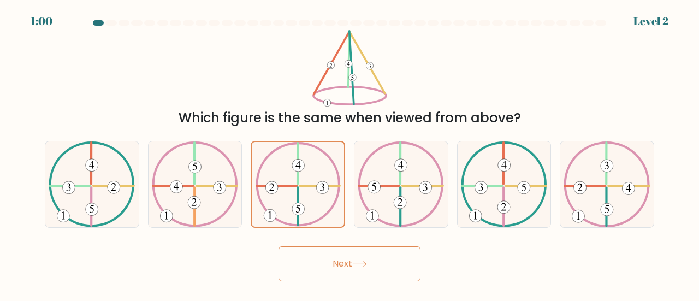
click at [323, 252] on button "Next" at bounding box center [349, 263] width 142 height 35
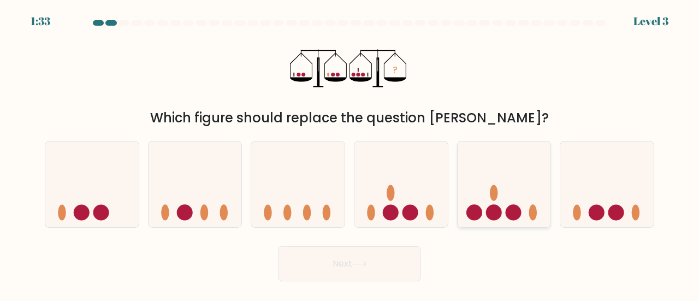
click at [500, 198] on icon at bounding box center [504, 184] width 93 height 77
click at [350, 153] on input "e." at bounding box center [349, 152] width 1 height 3
radio input "true"
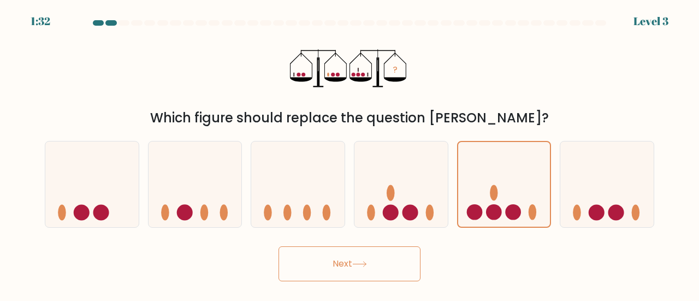
click at [322, 265] on button "Next" at bounding box center [349, 263] width 142 height 35
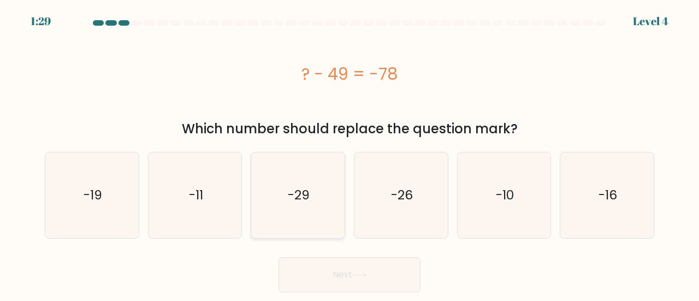
click at [327, 194] on icon "-29" at bounding box center [298, 195] width 86 height 86
click at [349, 153] on input "c. -29" at bounding box center [349, 152] width 1 height 3
radio input "true"
click at [351, 265] on button "Next" at bounding box center [349, 274] width 142 height 35
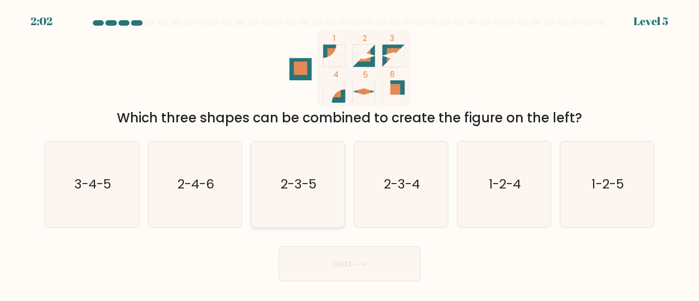
click at [341, 192] on icon "2-3-5" at bounding box center [298, 184] width 86 height 86
click at [349, 153] on input "c. 2-3-5" at bounding box center [349, 152] width 1 height 3
radio input "true"
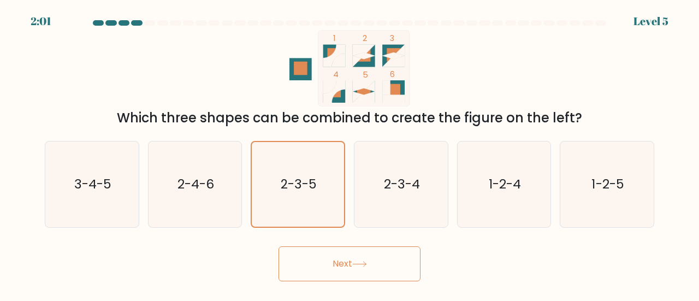
click at [344, 266] on button "Next" at bounding box center [349, 263] width 142 height 35
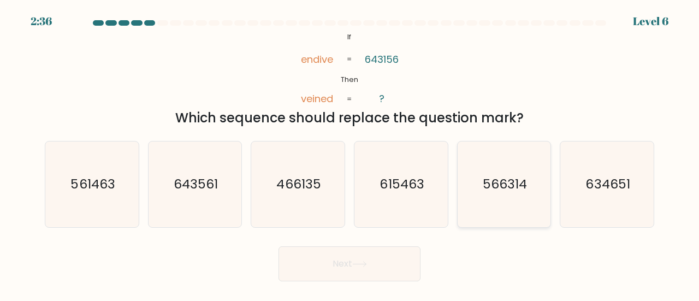
click at [514, 189] on text "566314" at bounding box center [505, 184] width 44 height 18
click at [350, 153] on input "e. 566314" at bounding box center [349, 152] width 1 height 3
radio input "true"
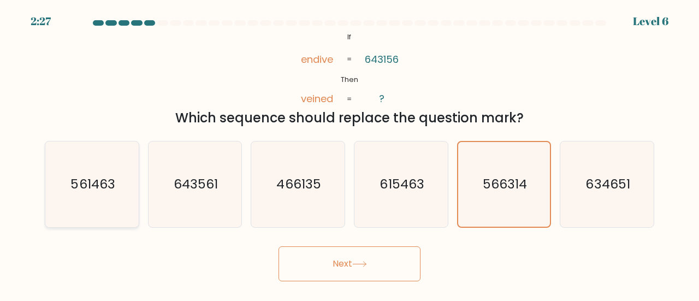
click at [129, 167] on icon "561463" at bounding box center [92, 184] width 86 height 86
click at [349, 153] on input "a. 561463" at bounding box center [349, 152] width 1 height 3
radio input "true"
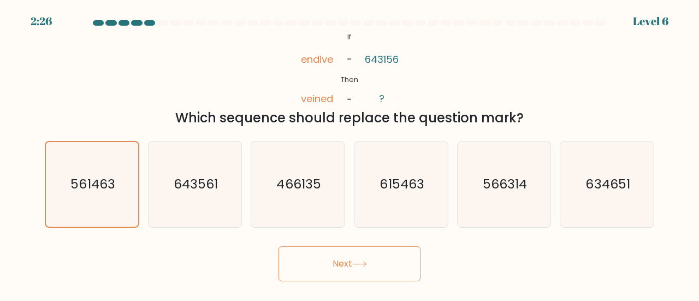
click at [318, 261] on button "Next" at bounding box center [349, 263] width 142 height 35
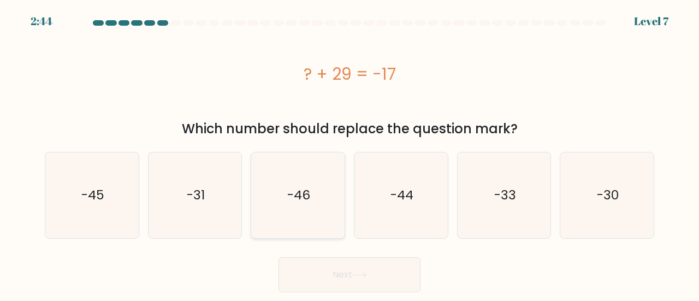
click at [310, 207] on icon "-46" at bounding box center [298, 195] width 86 height 86
click at [349, 153] on input "c. -46" at bounding box center [349, 152] width 1 height 3
radio input "true"
click at [321, 269] on button "Next" at bounding box center [349, 274] width 142 height 35
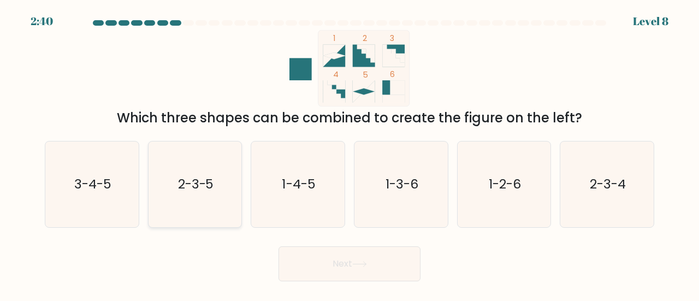
click at [196, 191] on text "2-3-5" at bounding box center [196, 184] width 36 height 18
click at [349, 153] on input "b. 2-3-5" at bounding box center [349, 152] width 1 height 3
radio input "true"
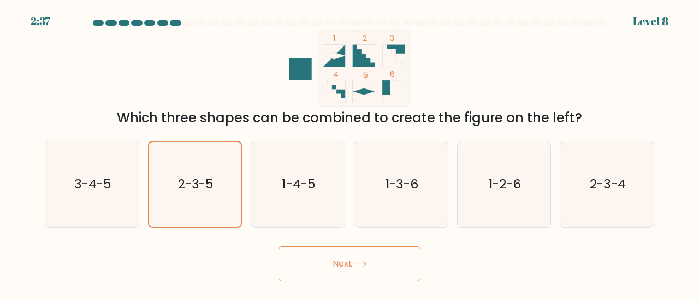
click at [352, 262] on button "Next" at bounding box center [349, 263] width 142 height 35
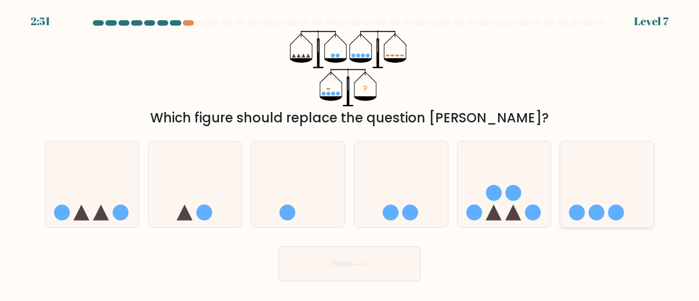
click at [612, 195] on icon at bounding box center [606, 184] width 93 height 77
click at [350, 153] on input "f." at bounding box center [349, 152] width 1 height 3
radio input "true"
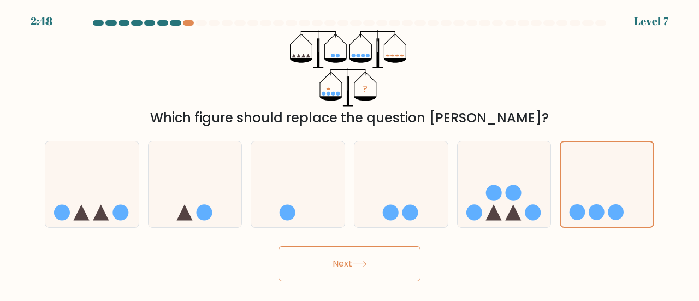
click at [334, 267] on button "Next" at bounding box center [349, 263] width 142 height 35
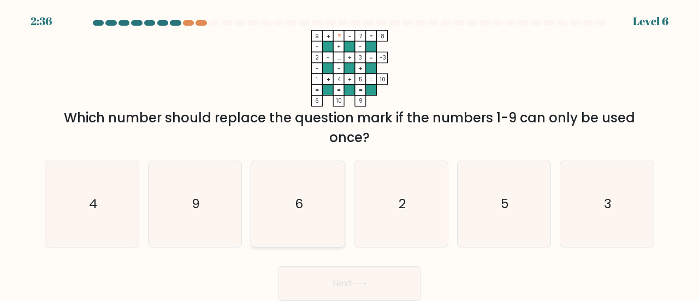
click at [303, 217] on icon "6" at bounding box center [298, 204] width 86 height 86
click at [349, 153] on input "c. 6" at bounding box center [349, 152] width 1 height 3
radio input "true"
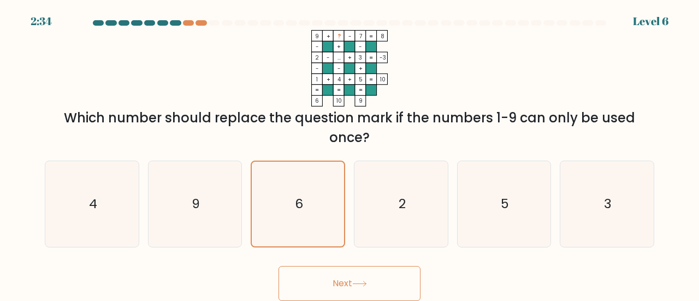
click at [340, 277] on button "Next" at bounding box center [349, 283] width 142 height 35
click at [355, 281] on icon at bounding box center [359, 284] width 15 height 6
click at [353, 296] on button "Next" at bounding box center [349, 283] width 142 height 35
click at [335, 280] on button "Next" at bounding box center [349, 283] width 142 height 35
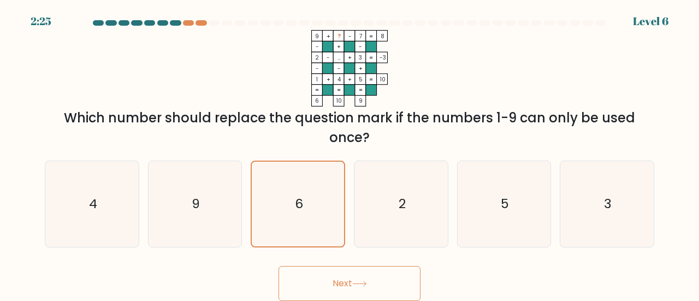
click at [355, 287] on button "Next" at bounding box center [349, 283] width 142 height 35
click at [377, 277] on button "Next" at bounding box center [349, 283] width 142 height 35
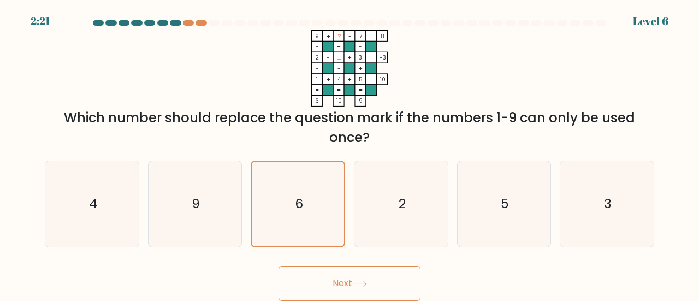
click at [377, 277] on button "Next" at bounding box center [349, 283] width 142 height 35
drag, startPoint x: 377, startPoint y: 277, endPoint x: 416, endPoint y: 176, distance: 108.0
click at [416, 176] on form at bounding box center [349, 160] width 699 height 281
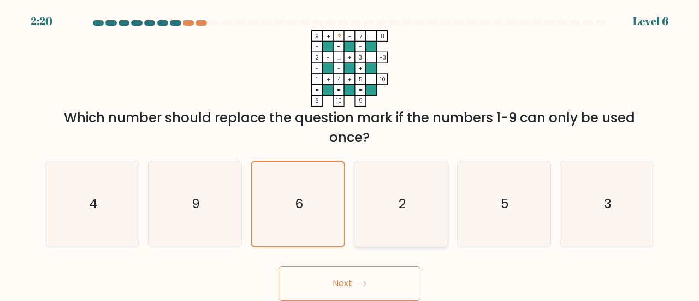
click at [416, 176] on icon "2" at bounding box center [401, 204] width 86 height 86
click at [350, 153] on input "d. 2" at bounding box center [349, 152] width 1 height 3
radio input "true"
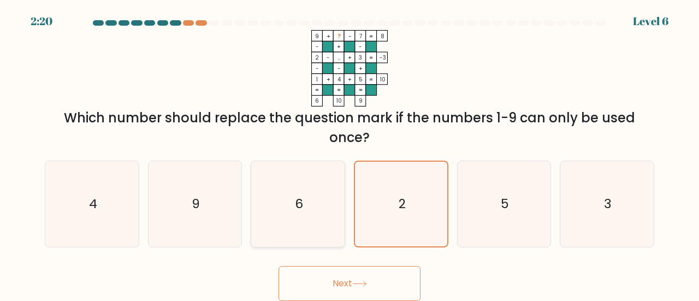
click at [287, 204] on icon "6" at bounding box center [298, 204] width 86 height 86
click at [349, 153] on input "c. 6" at bounding box center [349, 152] width 1 height 3
radio input "true"
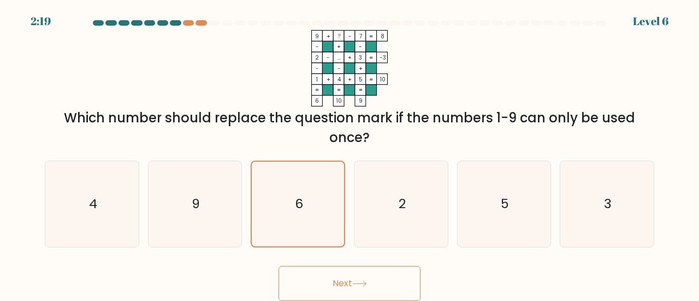
click at [323, 284] on button "Next" at bounding box center [349, 283] width 142 height 35
drag, startPoint x: 323, startPoint y: 284, endPoint x: 359, endPoint y: 282, distance: 36.1
click at [359, 282] on button "Next" at bounding box center [349, 283] width 142 height 35
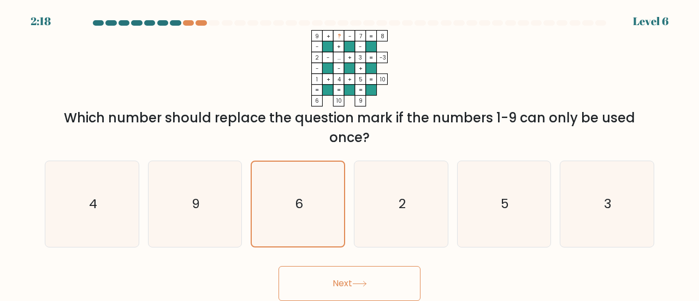
click at [359, 282] on icon at bounding box center [359, 284] width 15 height 6
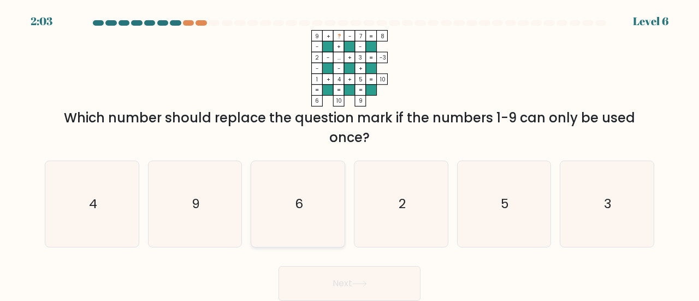
click at [316, 196] on icon "6" at bounding box center [298, 204] width 86 height 86
click at [349, 153] on input "c. 6" at bounding box center [349, 152] width 1 height 3
radio input "true"
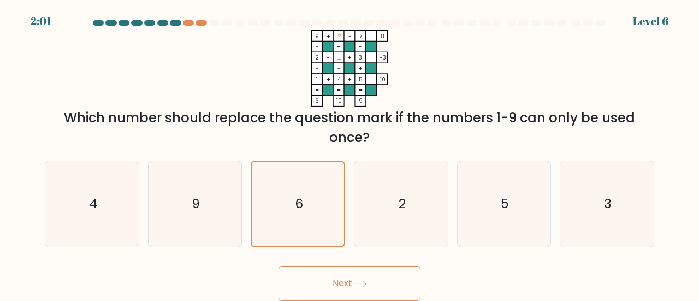
click at [331, 278] on button "Next" at bounding box center [349, 283] width 142 height 35
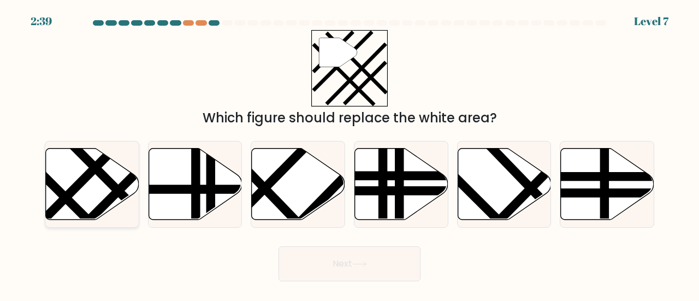
click at [124, 163] on icon at bounding box center [91, 184] width 93 height 73
click at [349, 153] on input "a." at bounding box center [349, 152] width 1 height 3
radio input "true"
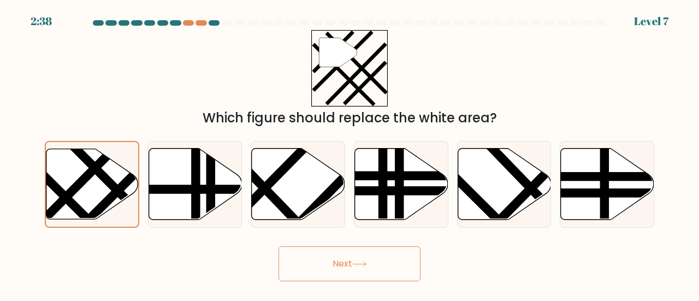
click at [382, 258] on button "Next" at bounding box center [349, 263] width 142 height 35
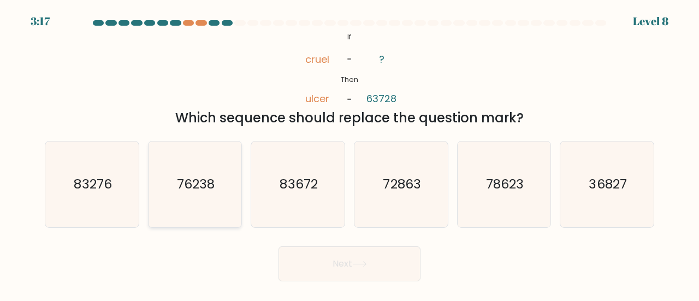
click at [207, 191] on text "76238" at bounding box center [196, 184] width 38 height 18
click at [349, 153] on input "b. 76238" at bounding box center [349, 152] width 1 height 3
radio input "true"
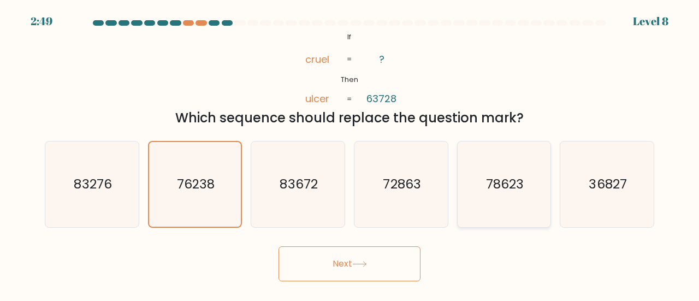
click at [498, 211] on icon "78623" at bounding box center [504, 184] width 86 height 86
click at [350, 153] on input "e. 78623" at bounding box center [349, 152] width 1 height 3
radio input "true"
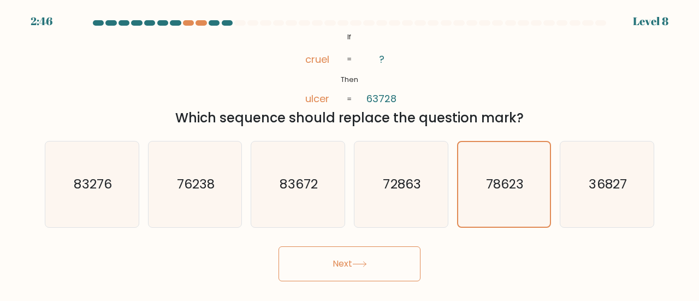
click at [379, 252] on button "Next" at bounding box center [349, 263] width 142 height 35
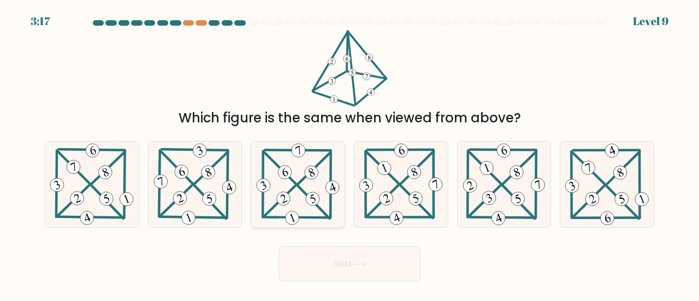
click at [280, 195] on 221 at bounding box center [283, 198] width 17 height 17
click at [349, 153] on input "c." at bounding box center [349, 152] width 1 height 3
radio input "true"
click at [337, 251] on button "Next" at bounding box center [349, 263] width 142 height 35
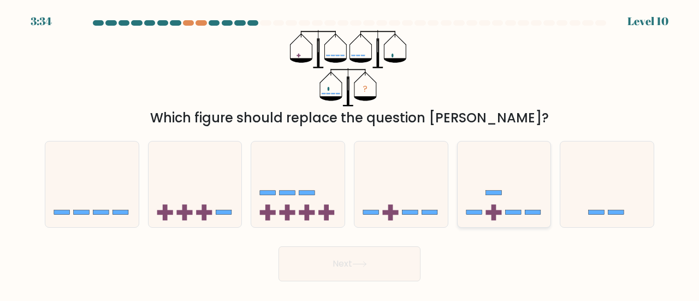
click at [506, 215] on icon at bounding box center [504, 184] width 93 height 77
click at [350, 153] on input "e." at bounding box center [349, 152] width 1 height 3
radio input "true"
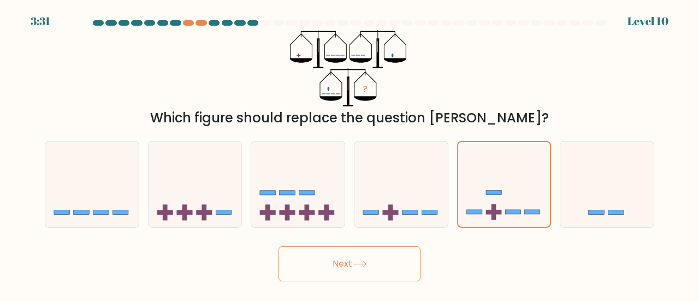
click at [368, 253] on button "Next" at bounding box center [349, 263] width 142 height 35
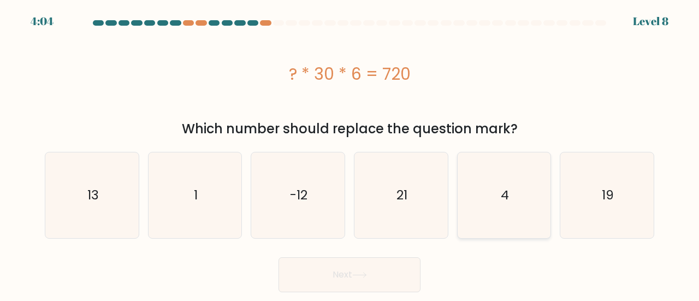
click at [507, 215] on icon "4" at bounding box center [504, 195] width 86 height 86
click at [350, 153] on input "e. 4" at bounding box center [349, 152] width 1 height 3
radio input "true"
click at [405, 269] on button "Next" at bounding box center [349, 274] width 142 height 35
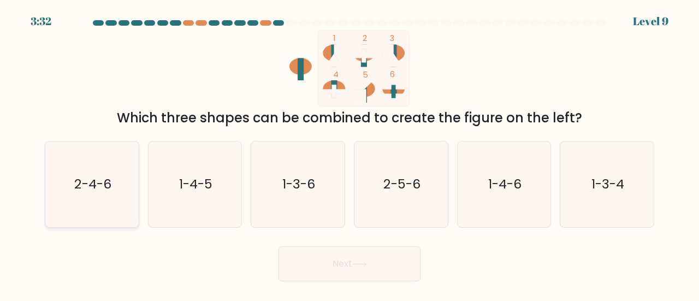
click at [79, 188] on text "2-4-6" at bounding box center [92, 184] width 37 height 18
click at [349, 153] on input "a. 2-4-6" at bounding box center [349, 152] width 1 height 3
radio input "true"
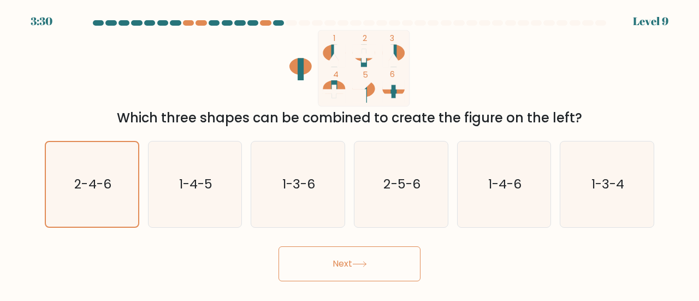
click at [364, 261] on icon at bounding box center [359, 264] width 15 height 6
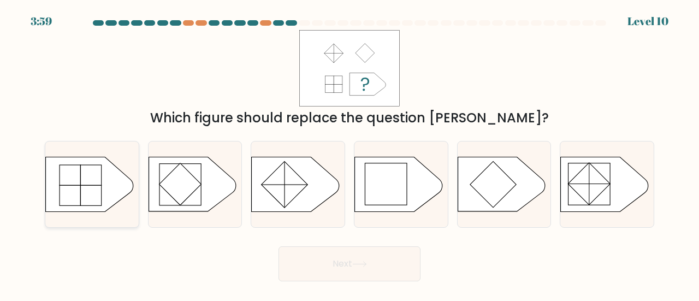
click at [108, 177] on icon at bounding box center [89, 184] width 87 height 55
click at [349, 153] on input "a." at bounding box center [349, 152] width 1 height 3
radio input "true"
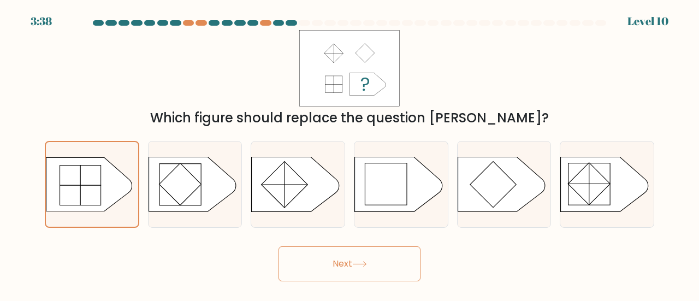
click at [367, 268] on button "Next" at bounding box center [349, 263] width 142 height 35
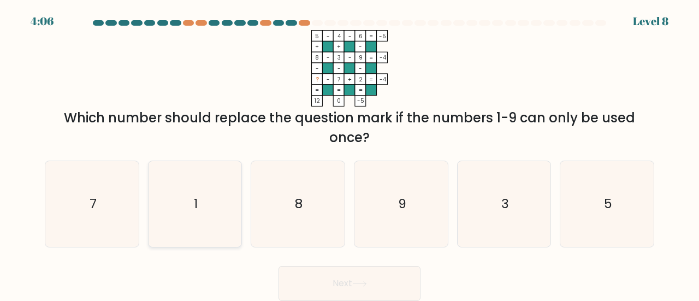
click at [208, 220] on icon "1" at bounding box center [195, 204] width 86 height 86
click at [349, 153] on input "b. 1" at bounding box center [349, 152] width 1 height 3
radio input "true"
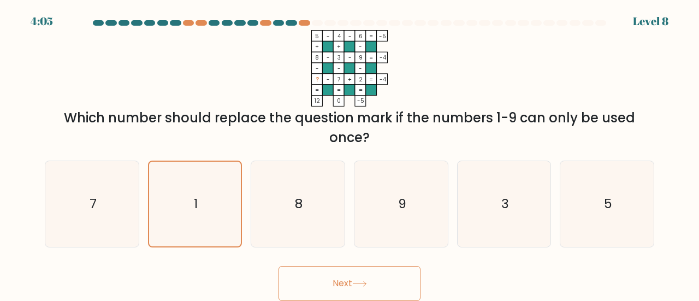
click at [380, 283] on button "Next" at bounding box center [349, 283] width 142 height 35
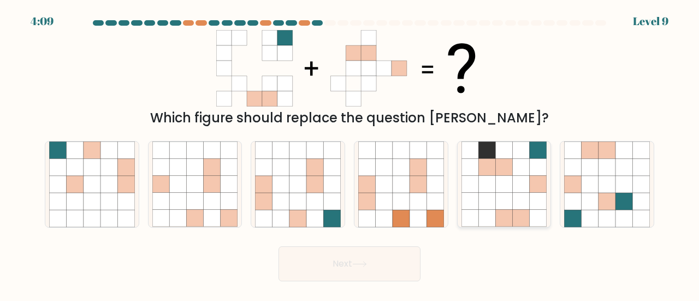
click at [495, 199] on icon at bounding box center [503, 201] width 17 height 17
click at [350, 153] on input "e." at bounding box center [349, 152] width 1 height 3
radio input "true"
click at [324, 256] on button "Next" at bounding box center [349, 263] width 142 height 35
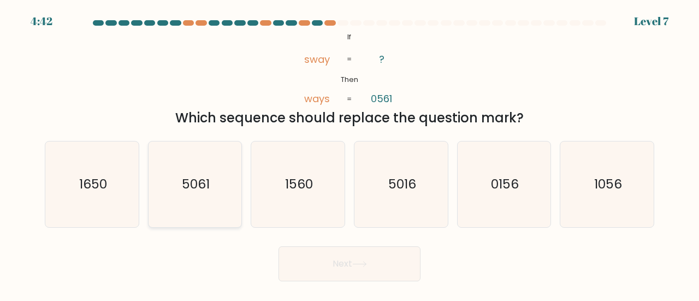
click at [199, 195] on icon "5061" at bounding box center [195, 184] width 86 height 86
click at [349, 153] on input "b. 5061" at bounding box center [349, 152] width 1 height 3
radio input "true"
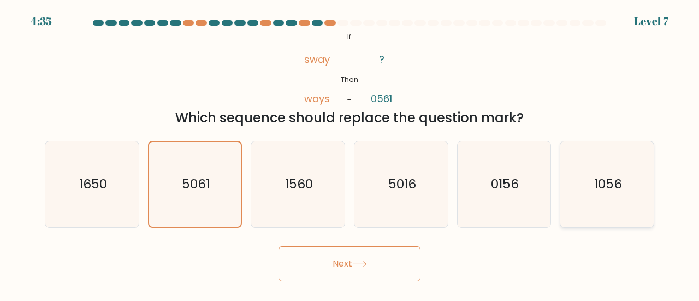
click at [620, 200] on icon "1056" at bounding box center [607, 184] width 86 height 86
click at [350, 153] on input "f. 1056" at bounding box center [349, 152] width 1 height 3
radio input "true"
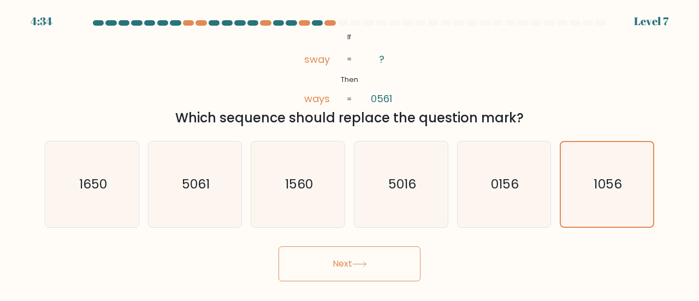
click at [389, 257] on button "Next" at bounding box center [349, 263] width 142 height 35
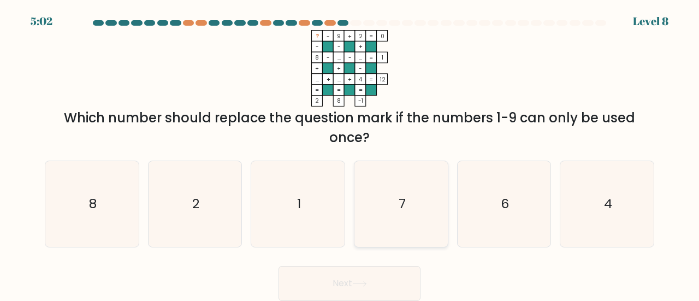
click at [382, 201] on icon "7" at bounding box center [401, 204] width 86 height 86
click at [350, 153] on input "d. 7" at bounding box center [349, 152] width 1 height 3
radio input "true"
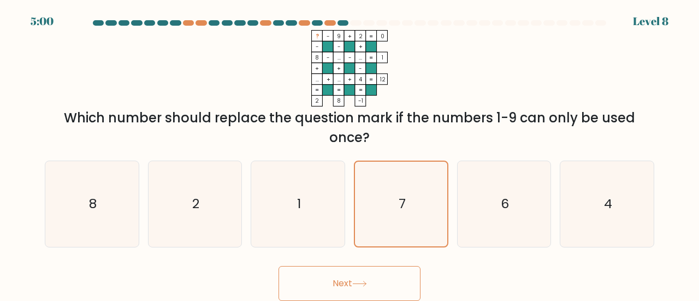
click at [316, 277] on button "Next" at bounding box center [349, 283] width 142 height 35
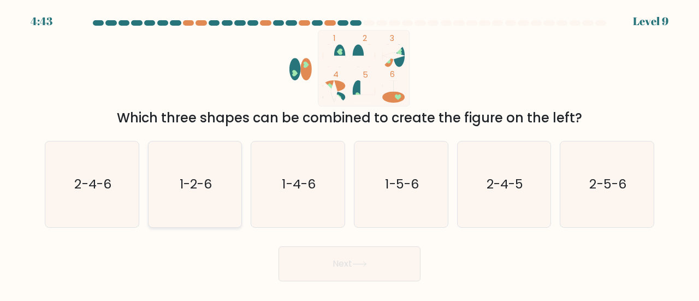
click at [221, 174] on icon "1-2-6" at bounding box center [195, 184] width 86 height 86
click at [349, 153] on input "b. 1-2-6" at bounding box center [349, 152] width 1 height 3
radio input "true"
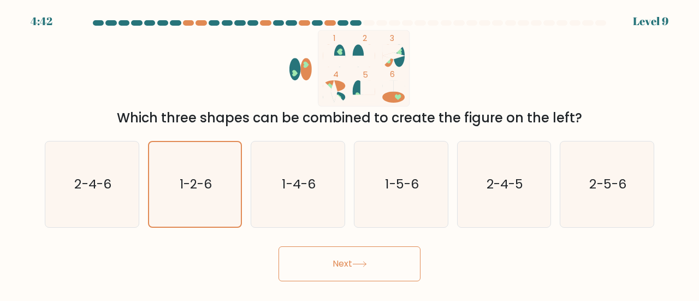
click at [350, 275] on button "Next" at bounding box center [349, 263] width 142 height 35
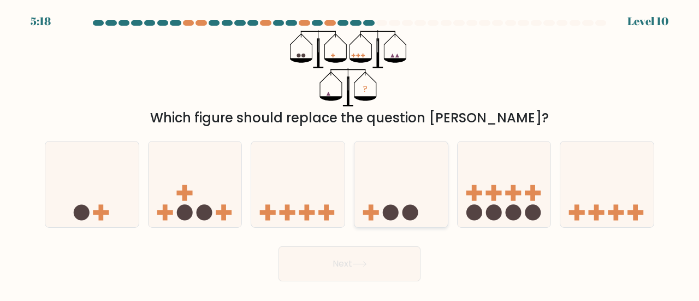
click at [395, 207] on circle at bounding box center [391, 213] width 16 height 16
click at [350, 153] on input "d." at bounding box center [349, 152] width 1 height 3
radio input "true"
click at [295, 206] on icon at bounding box center [297, 184] width 93 height 77
click at [349, 153] on input "c." at bounding box center [349, 152] width 1 height 3
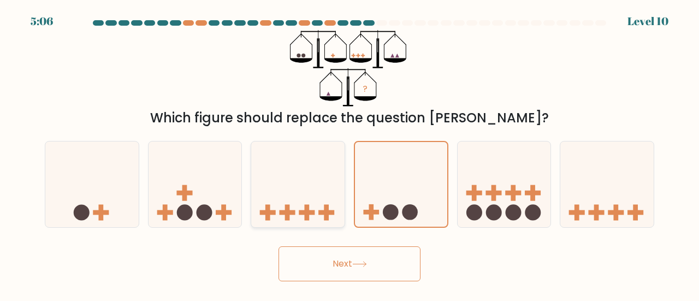
radio input "true"
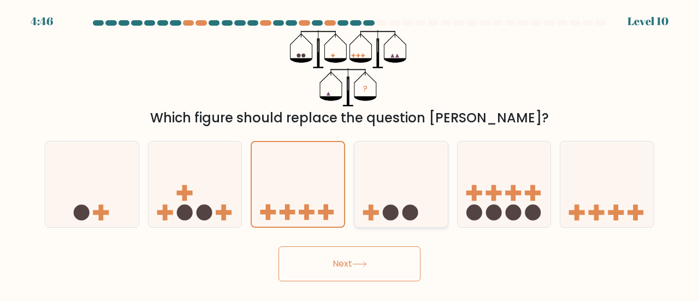
click at [418, 194] on icon at bounding box center [400, 184] width 93 height 77
click at [350, 153] on input "d." at bounding box center [349, 152] width 1 height 3
radio input "true"
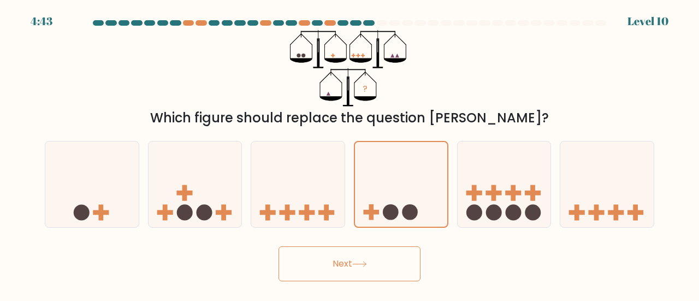
click at [351, 276] on button "Next" at bounding box center [349, 263] width 142 height 35
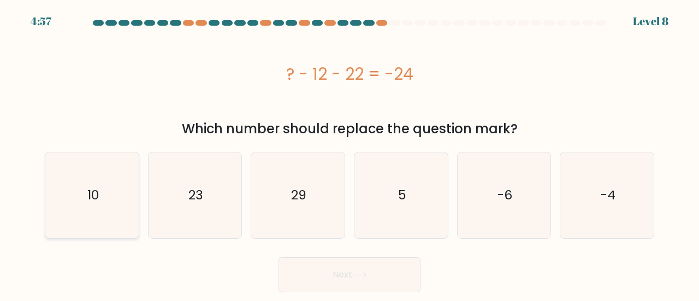
click at [100, 187] on icon "10" at bounding box center [92, 195] width 86 height 86
click at [349, 153] on input "a. 10" at bounding box center [349, 152] width 1 height 3
radio input "true"
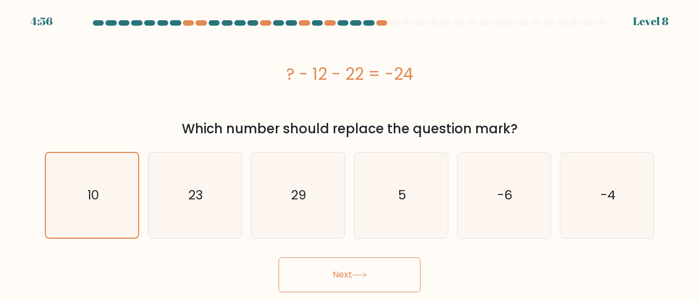
click at [378, 264] on button "Next" at bounding box center [349, 274] width 142 height 35
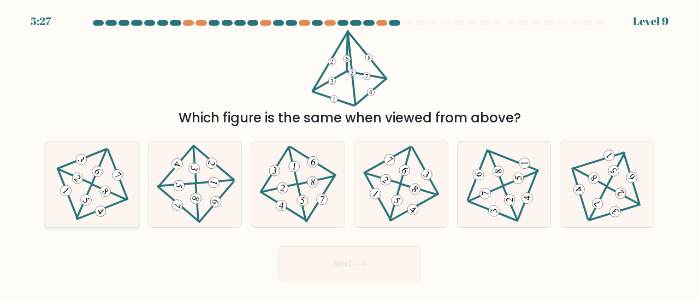
click at [118, 197] on 200 at bounding box center [110, 192] width 34 height 34
click at [349, 153] on input "a." at bounding box center [349, 152] width 1 height 3
radio input "true"
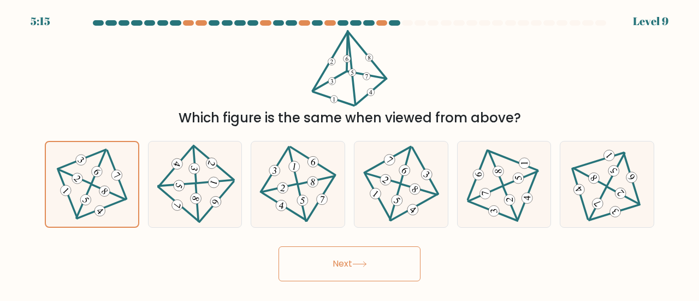
click at [364, 262] on icon at bounding box center [359, 264] width 15 height 6
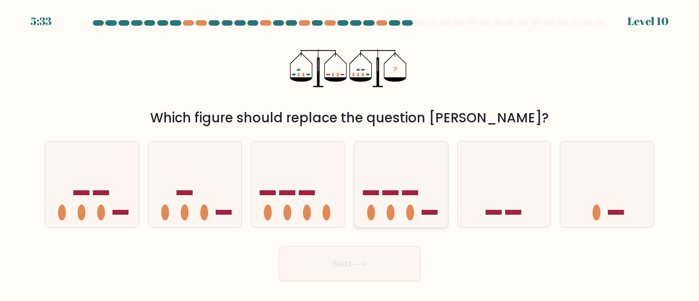
click at [414, 187] on icon at bounding box center [400, 184] width 93 height 77
click at [350, 153] on input "d." at bounding box center [349, 152] width 1 height 3
radio input "true"
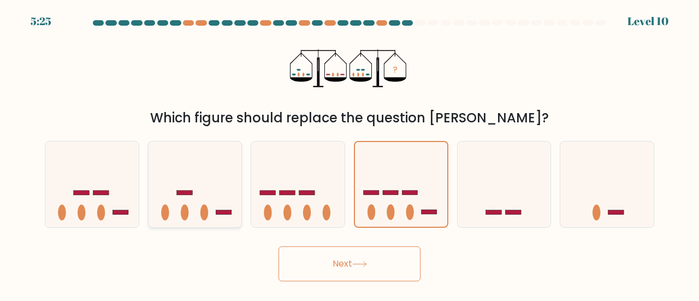
click at [197, 189] on icon at bounding box center [195, 184] width 93 height 77
click at [349, 153] on input "b." at bounding box center [349, 152] width 1 height 3
radio input "true"
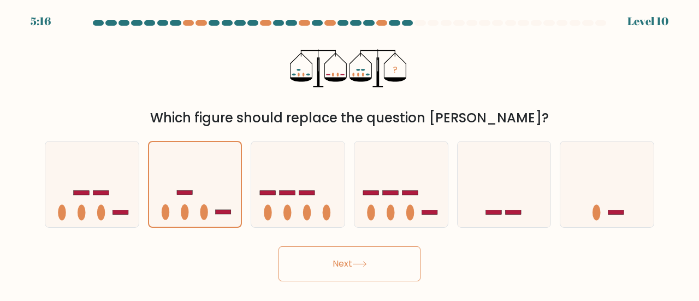
click at [354, 256] on button "Next" at bounding box center [349, 263] width 142 height 35
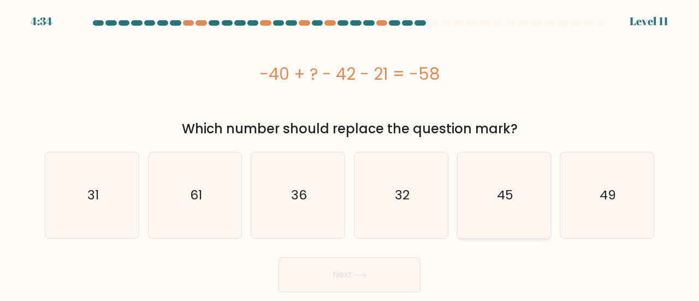
click at [533, 211] on icon "45" at bounding box center [504, 195] width 86 height 86
click at [350, 153] on input "e. 45" at bounding box center [349, 152] width 1 height 3
radio input "true"
click at [382, 271] on button "Next" at bounding box center [349, 274] width 142 height 35
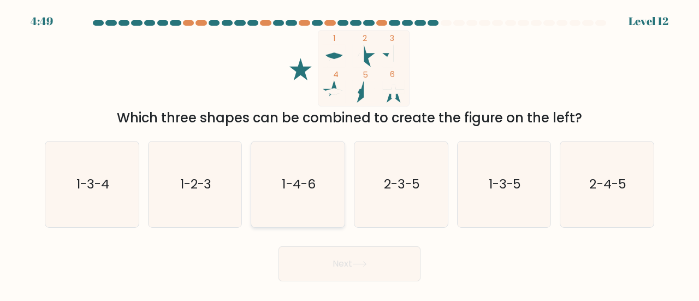
click at [315, 210] on icon "1-4-6" at bounding box center [298, 184] width 86 height 86
click at [349, 153] on input "c. 1-4-6" at bounding box center [349, 152] width 1 height 3
radio input "true"
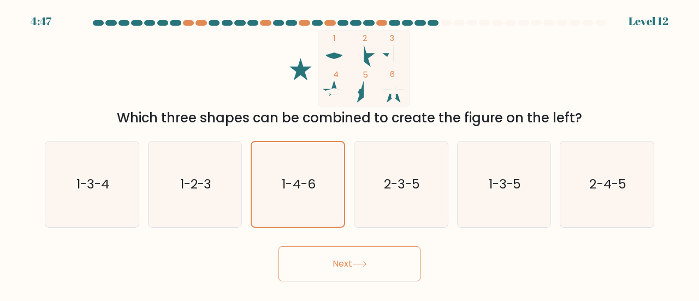
click at [372, 271] on button "Next" at bounding box center [349, 263] width 142 height 35
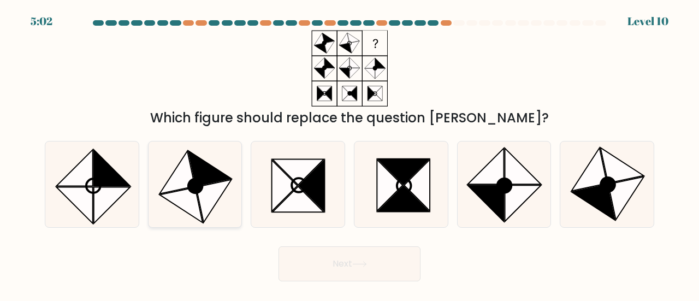
click at [229, 181] on icon at bounding box center [213, 201] width 35 height 43
click at [349, 153] on input "b." at bounding box center [349, 152] width 1 height 3
radio input "true"
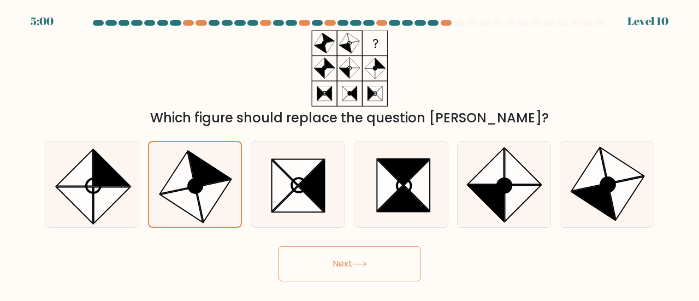
click at [359, 246] on button "Next" at bounding box center [349, 263] width 142 height 35
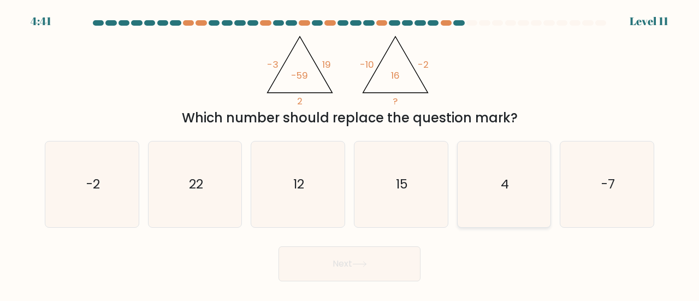
click at [510, 185] on icon "4" at bounding box center [504, 184] width 86 height 86
click at [350, 153] on input "e. 4" at bounding box center [349, 152] width 1 height 3
radio input "true"
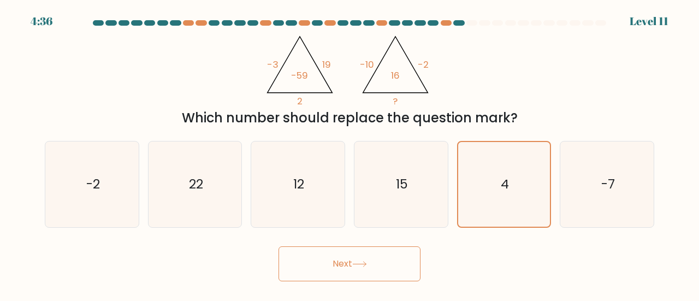
click at [377, 251] on button "Next" at bounding box center [349, 263] width 142 height 35
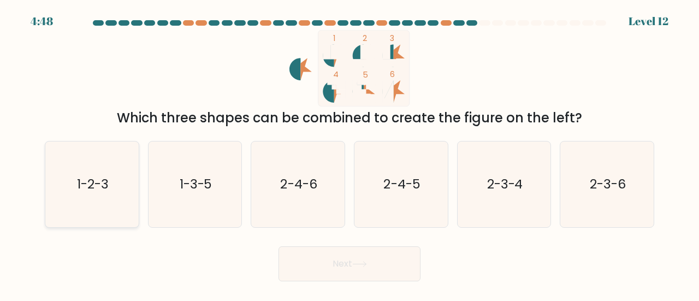
click at [104, 175] on text "1-2-3" at bounding box center [93, 184] width 32 height 18
click at [349, 153] on input "a. 1-2-3" at bounding box center [349, 152] width 1 height 3
radio input "true"
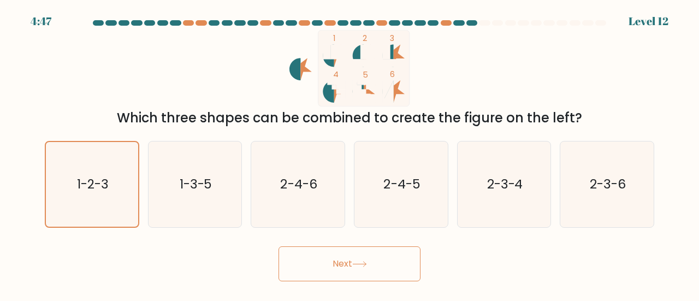
click at [347, 260] on button "Next" at bounding box center [349, 263] width 142 height 35
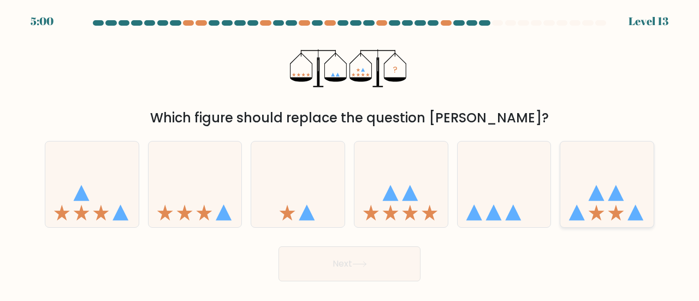
click at [589, 207] on icon at bounding box center [606, 184] width 93 height 77
click at [350, 153] on input "f." at bounding box center [349, 152] width 1 height 3
radio input "true"
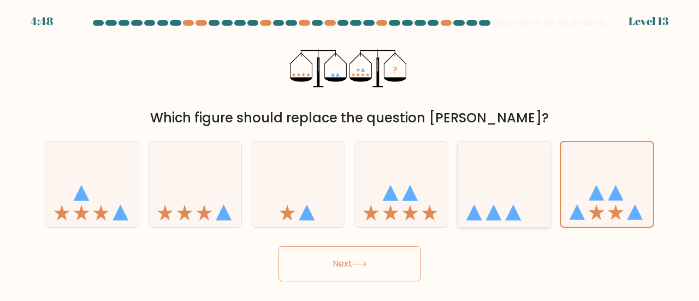
click at [493, 181] on icon at bounding box center [504, 184] width 93 height 77
click at [350, 153] on input "e." at bounding box center [349, 152] width 1 height 3
radio input "true"
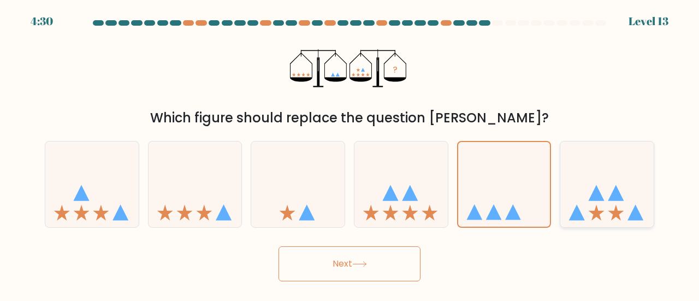
click at [589, 207] on icon at bounding box center [606, 184] width 93 height 77
click at [350, 153] on input "f." at bounding box center [349, 152] width 1 height 3
radio input "true"
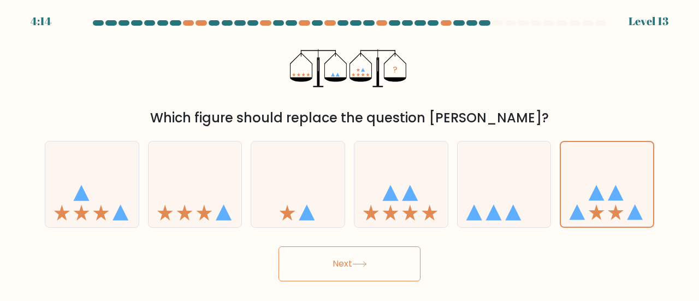
click at [33, 207] on form at bounding box center [349, 150] width 699 height 261
click at [68, 203] on icon at bounding box center [91, 184] width 93 height 77
click at [349, 153] on input "a." at bounding box center [349, 152] width 1 height 3
radio input "true"
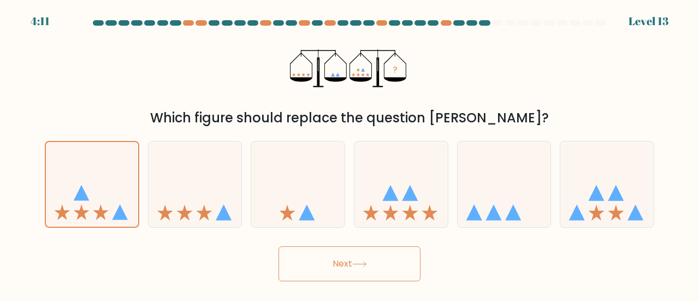
click at [340, 260] on button "Next" at bounding box center [349, 263] width 142 height 35
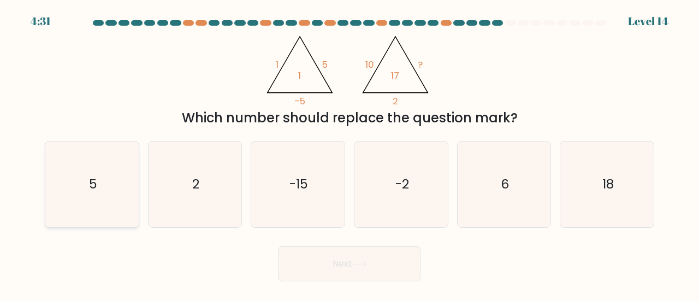
click at [89, 198] on icon "5" at bounding box center [92, 184] width 86 height 86
click at [349, 153] on input "a. 5" at bounding box center [349, 152] width 1 height 3
radio input "true"
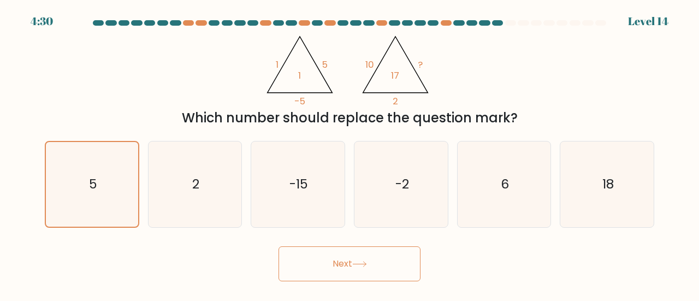
click at [381, 268] on button "Next" at bounding box center [349, 263] width 142 height 35
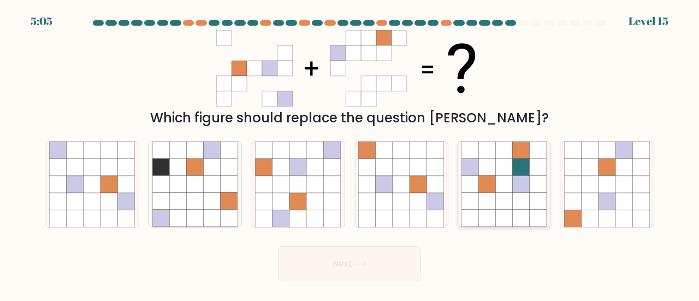
click at [499, 177] on icon at bounding box center [503, 184] width 17 height 17
click at [350, 153] on input "e." at bounding box center [349, 152] width 1 height 3
radio input "true"
click at [368, 273] on button "Next" at bounding box center [349, 263] width 142 height 35
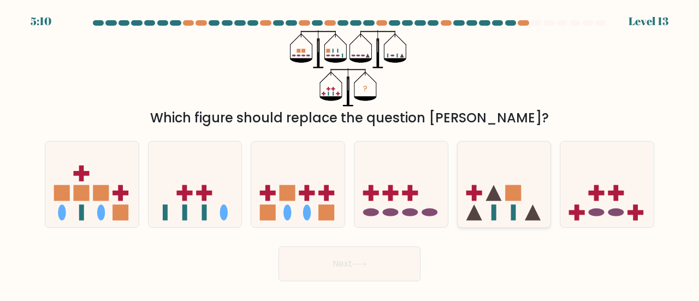
click at [521, 193] on icon at bounding box center [504, 184] width 93 height 77
click at [350, 153] on input "e." at bounding box center [349, 152] width 1 height 3
radio input "true"
click at [324, 201] on icon at bounding box center [297, 184] width 93 height 77
click at [349, 153] on input "c." at bounding box center [349, 152] width 1 height 3
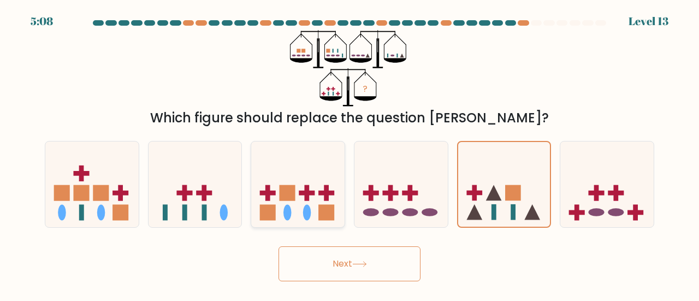
radio input "true"
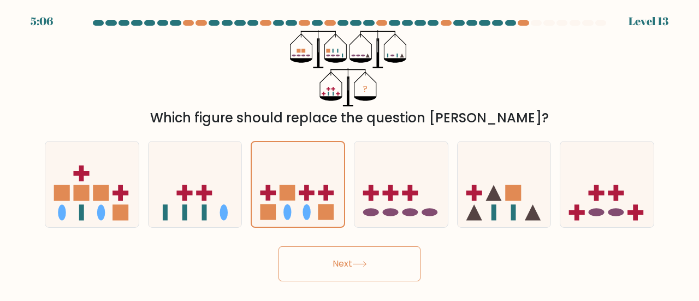
click at [364, 269] on button "Next" at bounding box center [349, 263] width 142 height 35
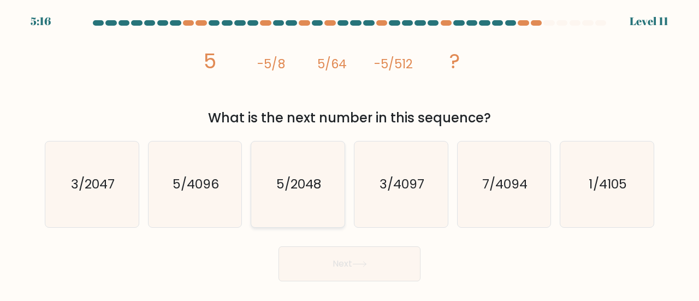
click at [326, 165] on icon "5/2048" at bounding box center [298, 184] width 86 height 86
click at [349, 153] on input "c. 5/2048" at bounding box center [349, 152] width 1 height 3
radio input "true"
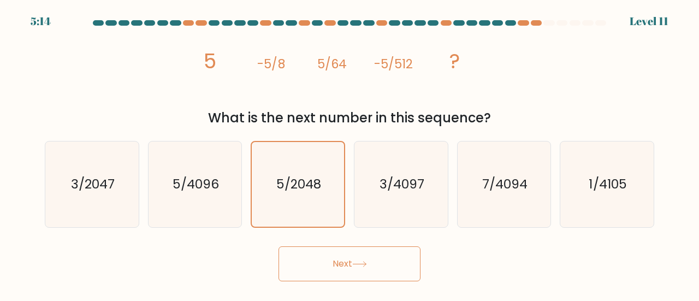
click at [334, 280] on button "Next" at bounding box center [349, 263] width 142 height 35
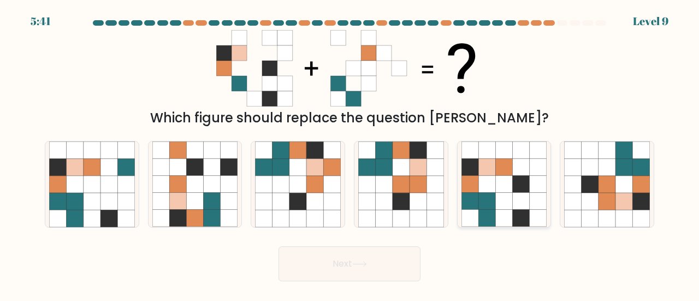
click at [494, 168] on icon at bounding box center [486, 167] width 17 height 17
click at [350, 153] on input "e." at bounding box center [349, 152] width 1 height 3
radio input "true"
click at [376, 263] on button "Next" at bounding box center [349, 263] width 142 height 35
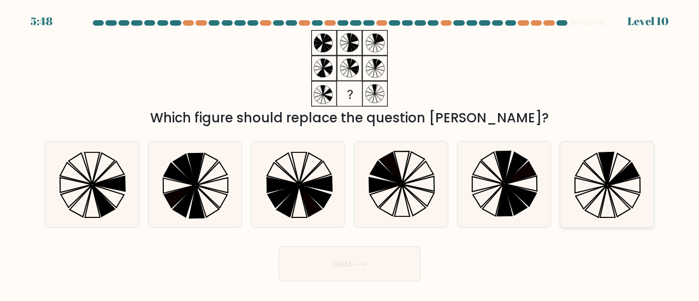
click at [594, 187] on icon at bounding box center [607, 184] width 86 height 86
click at [350, 153] on input "f." at bounding box center [349, 152] width 1 height 3
radio input "true"
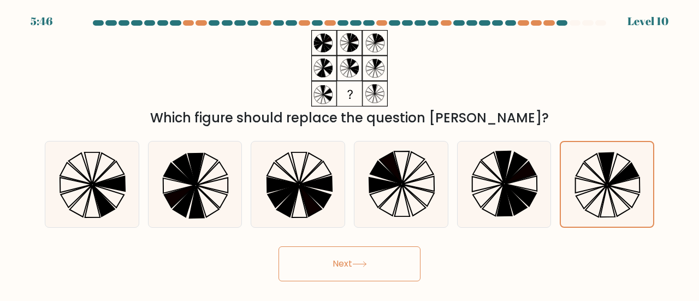
click at [370, 266] on button "Next" at bounding box center [349, 263] width 142 height 35
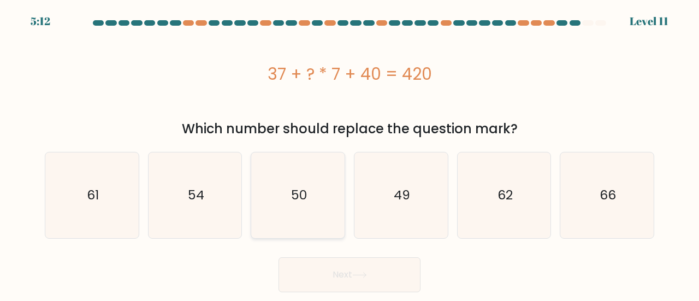
click at [315, 175] on icon "50" at bounding box center [298, 195] width 86 height 86
click at [349, 153] on input "c. 50" at bounding box center [349, 152] width 1 height 3
radio input "true"
click at [378, 182] on icon "49" at bounding box center [401, 195] width 86 height 86
click at [350, 153] on input "d. 49" at bounding box center [349, 152] width 1 height 3
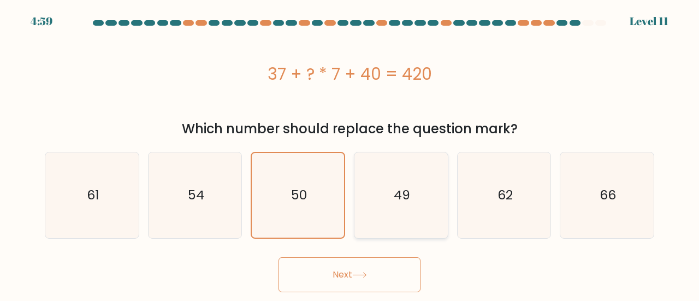
radio input "true"
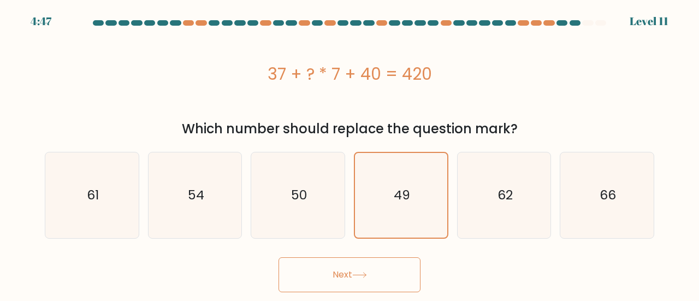
click at [325, 276] on button "Next" at bounding box center [349, 274] width 142 height 35
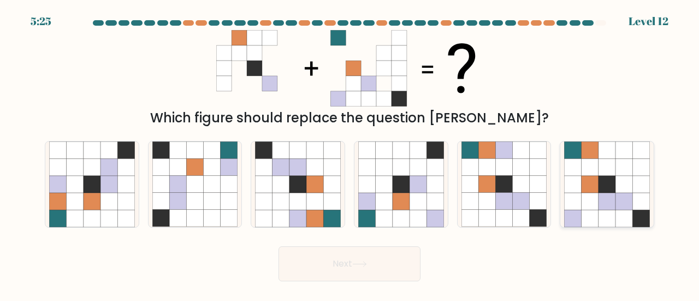
click at [586, 185] on icon at bounding box center [590, 184] width 17 height 17
click at [350, 153] on input "f." at bounding box center [349, 152] width 1 height 3
radio input "true"
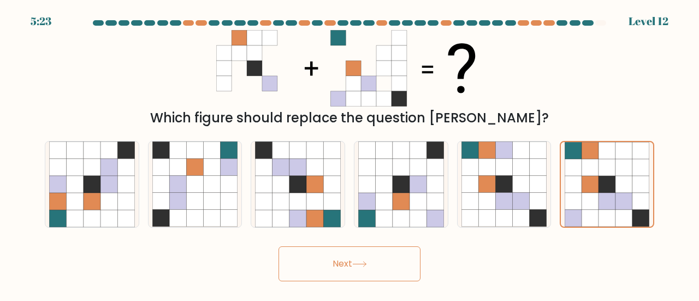
click at [383, 263] on button "Next" at bounding box center [349, 263] width 142 height 35
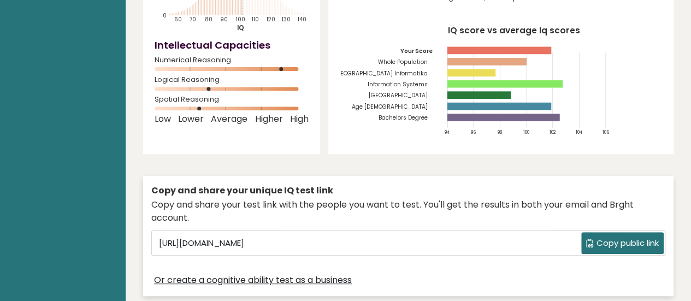
scroll to position [93, 0]
